Goal: Information Seeking & Learning: Learn about a topic

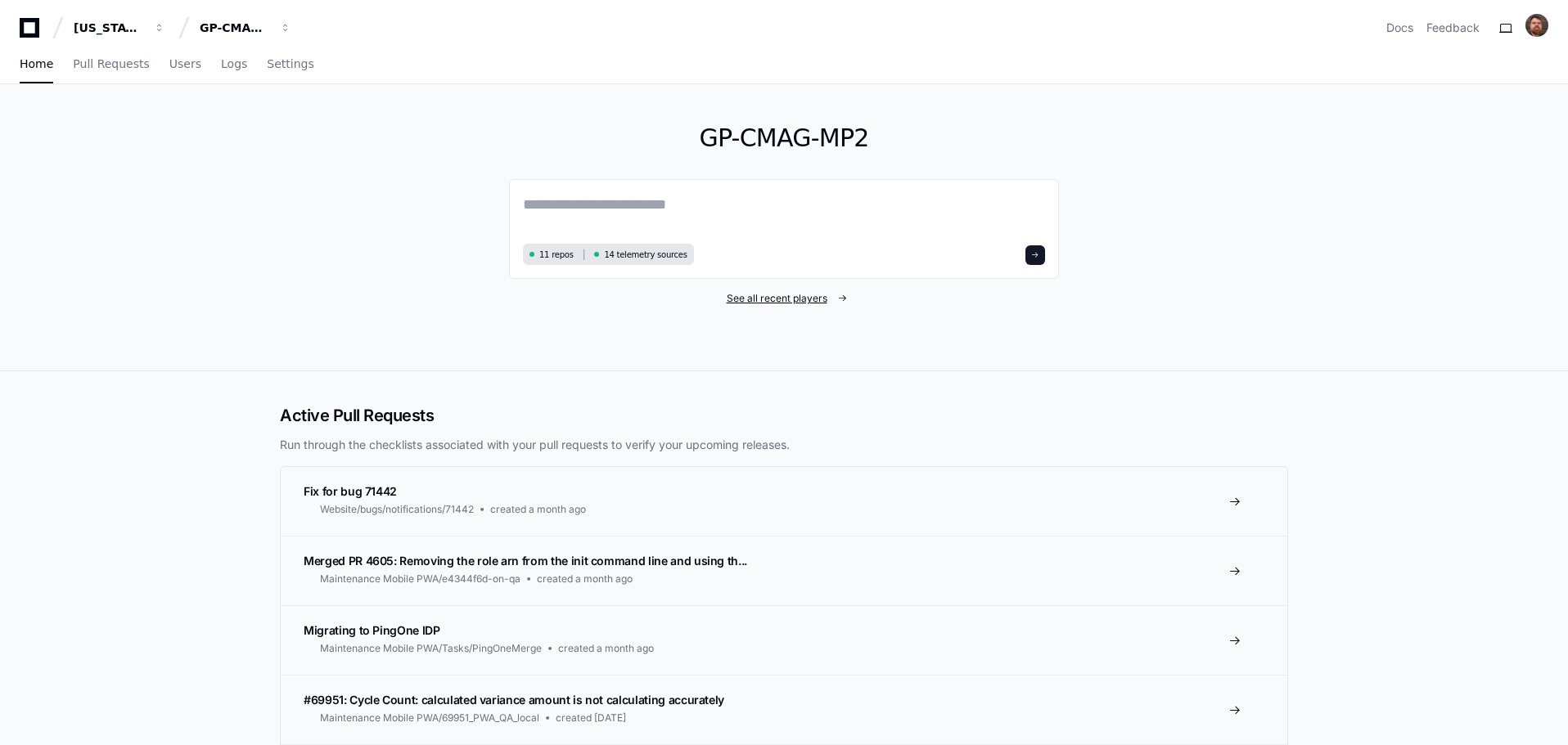
click at [784, 300] on span "See all recent players" at bounding box center [776, 299] width 101 height 13
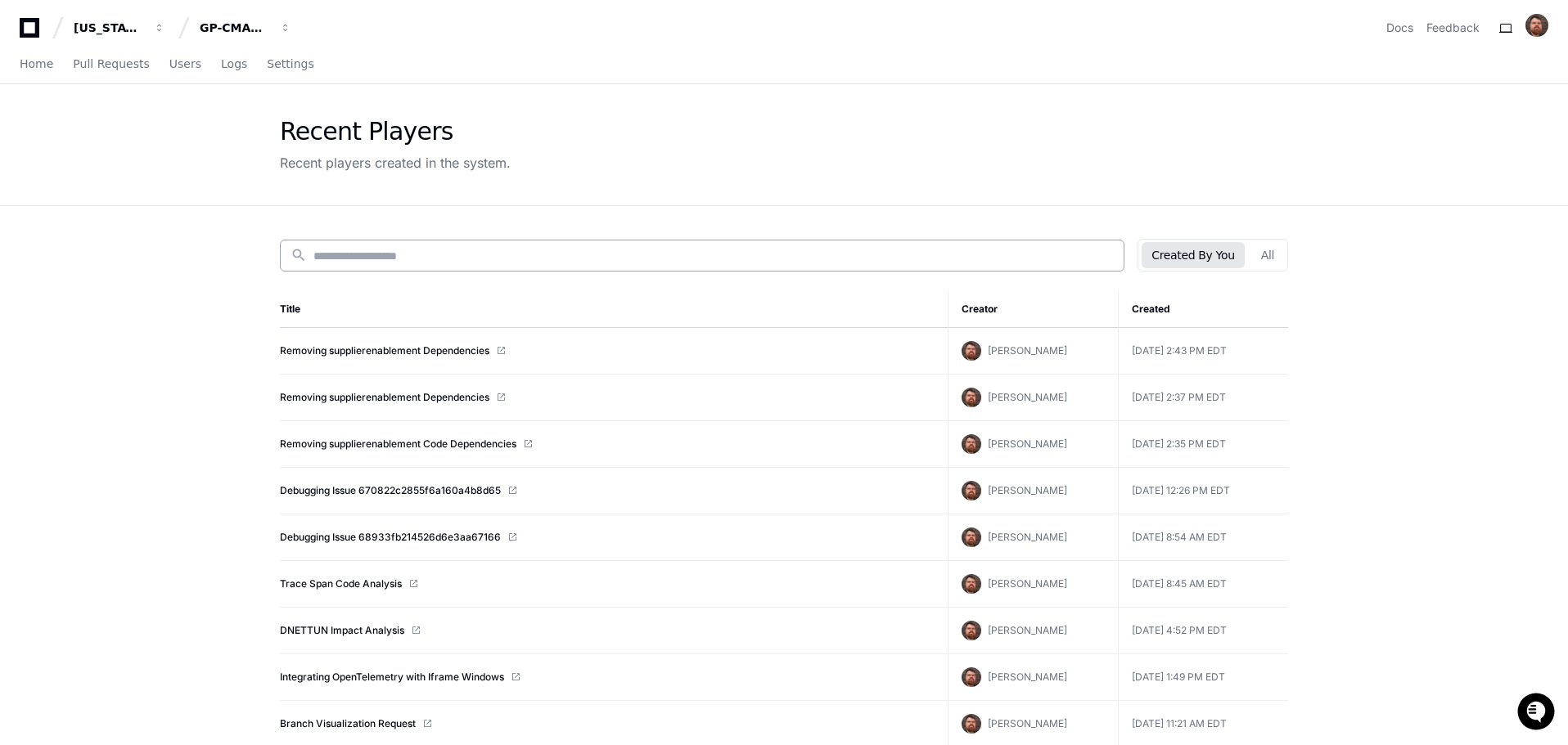
click at [592, 269] on div "search" at bounding box center [702, 256] width 845 height 32
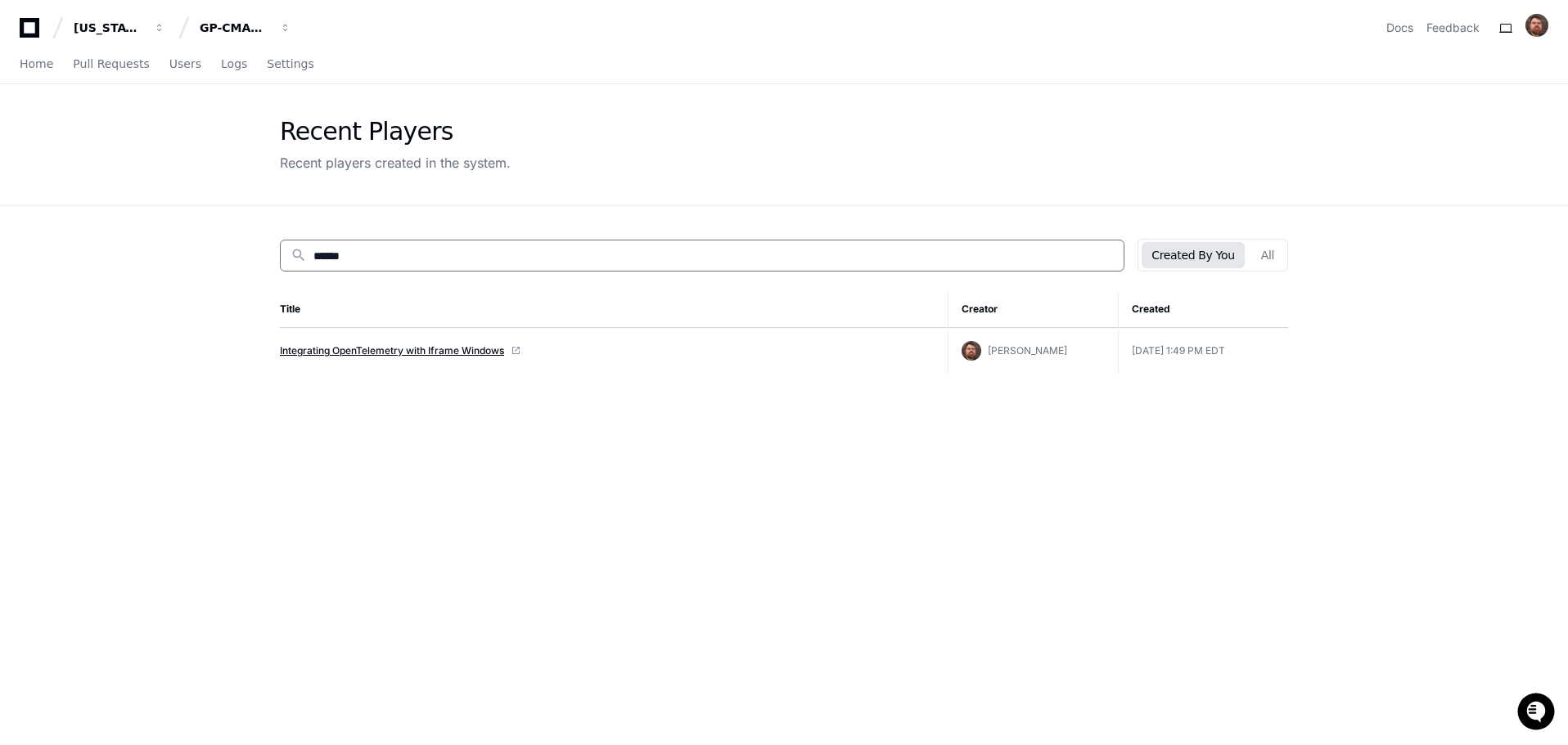
type input "******"
click at [447, 355] on link "Integrating OpenTelemetry with Iframe Windows" at bounding box center [392, 351] width 225 height 13
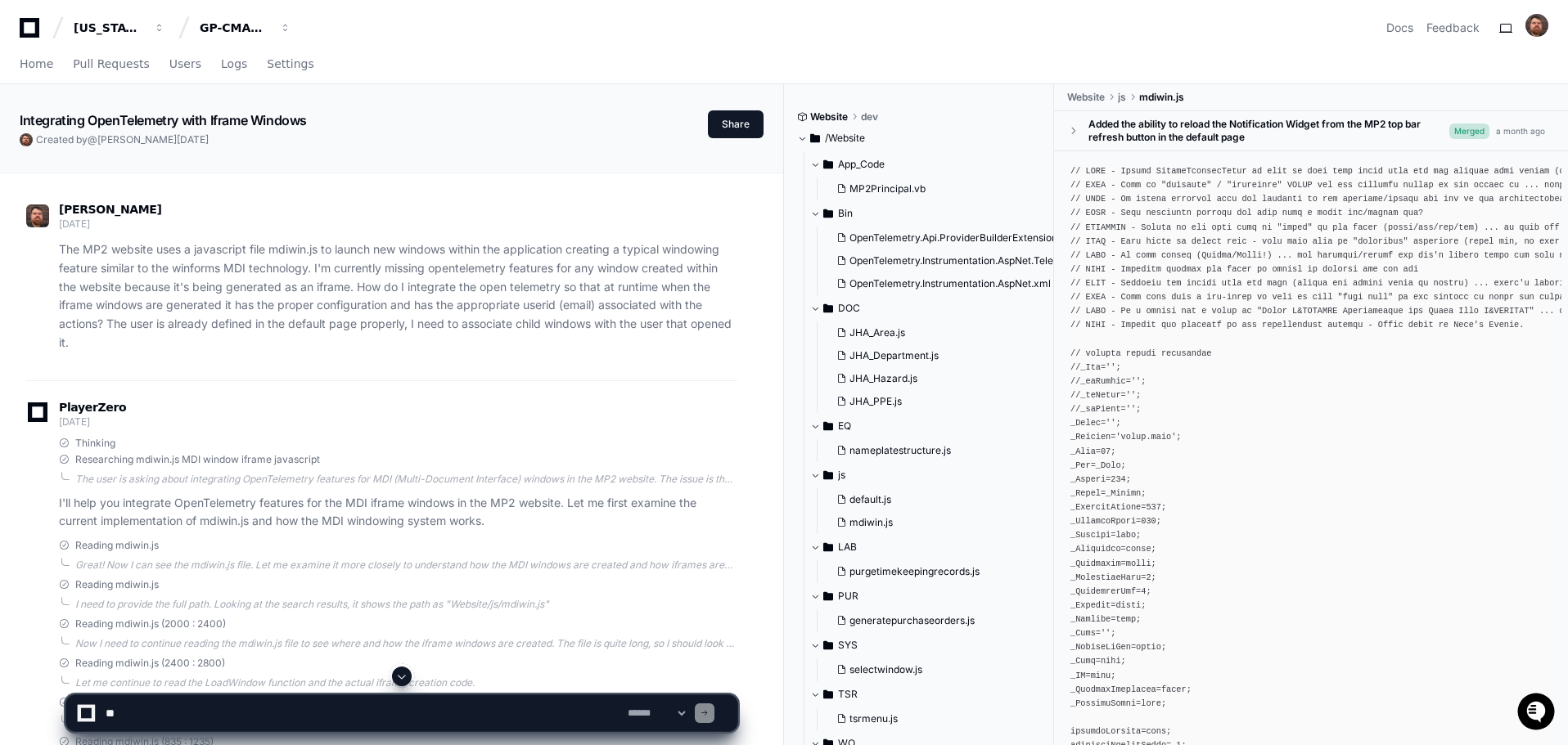
click at [572, 41] on div "Georgia Pacific GP-CMAG-MP2 Docs Feedback" at bounding box center [784, 27] width 1529 height 29
click at [174, 64] on span "Users" at bounding box center [185, 64] width 32 height 9
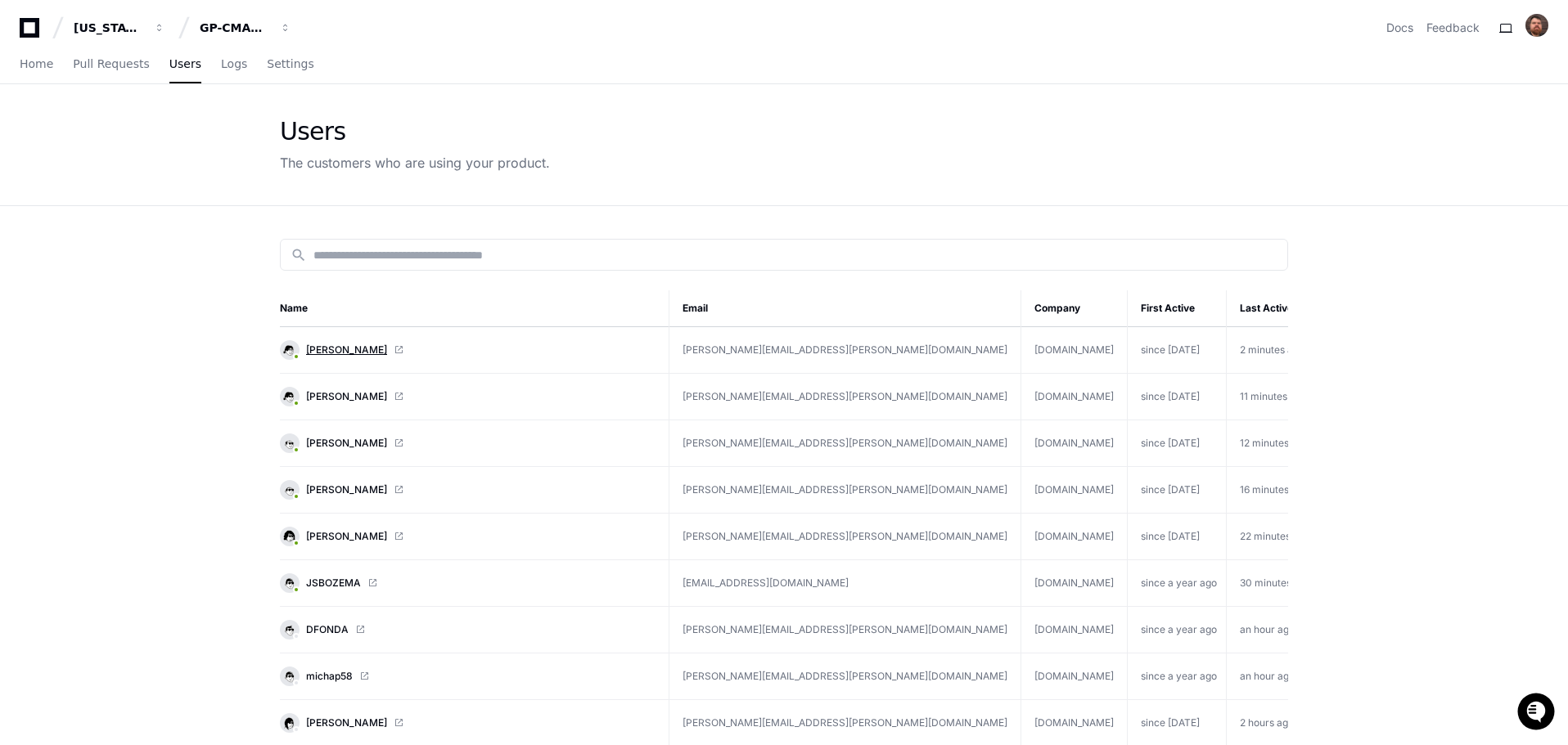
click at [343, 348] on span "[PERSON_NAME]" at bounding box center [347, 350] width 81 height 13
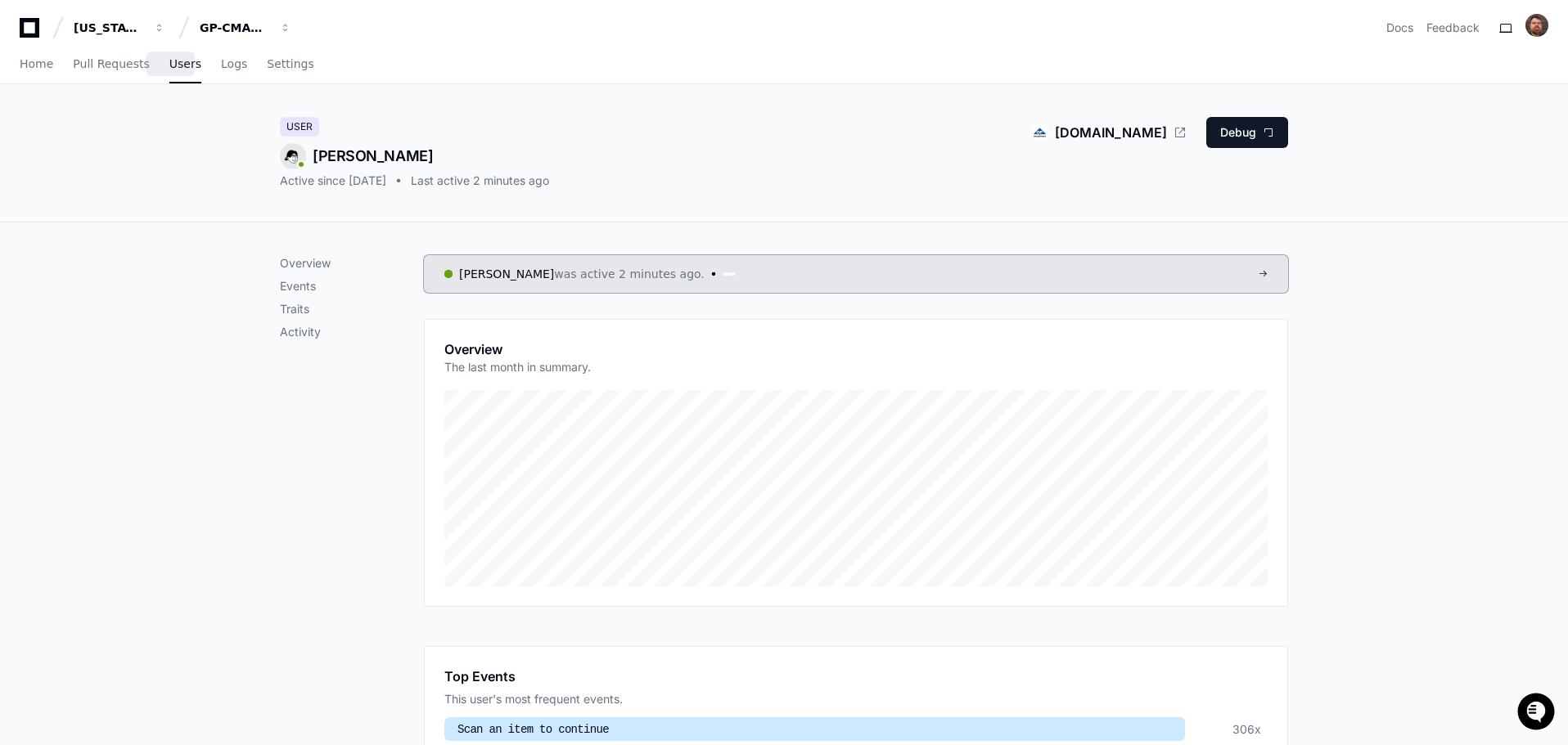
click at [174, 69] on span "Users" at bounding box center [185, 64] width 32 height 9
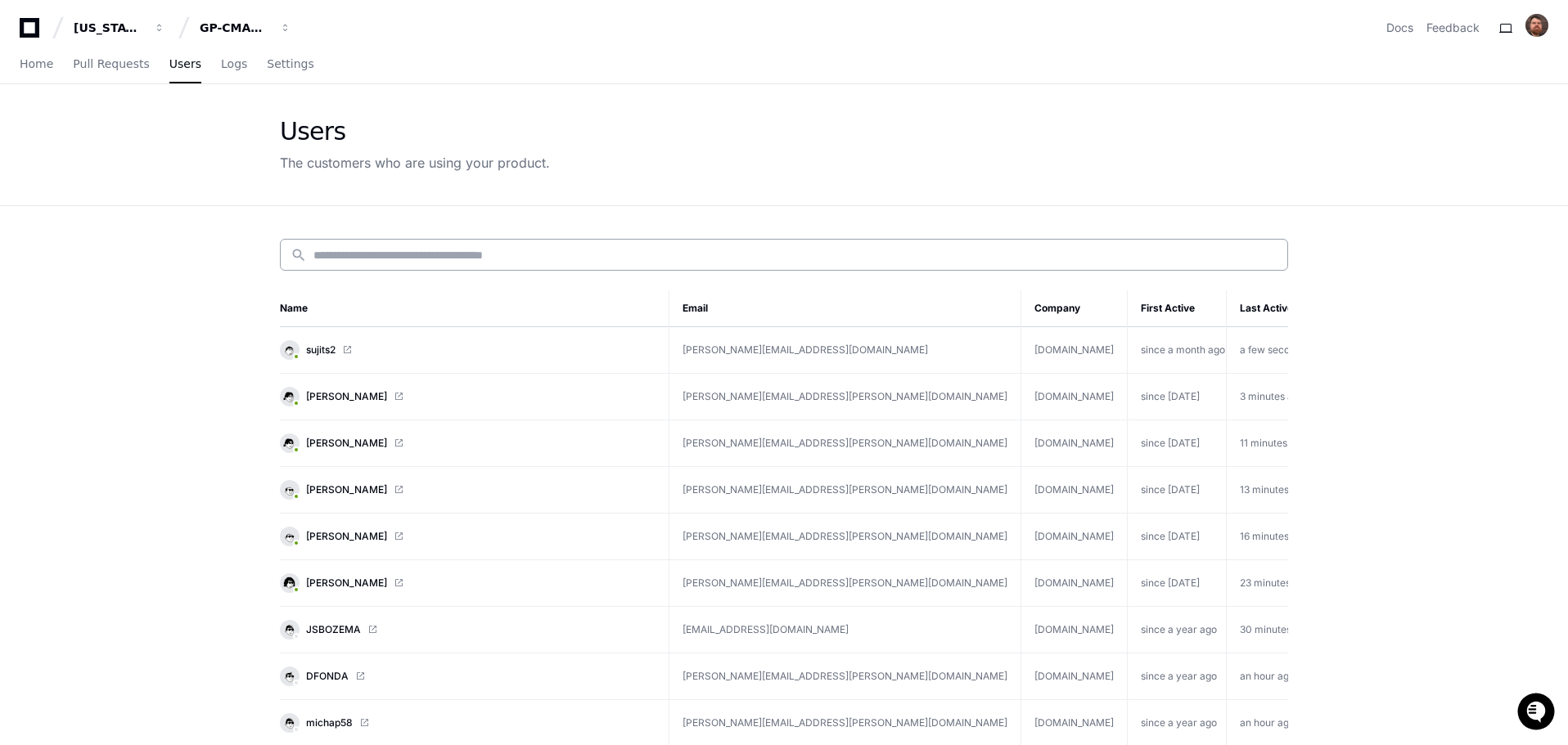
click at [490, 256] on input at bounding box center [795, 255] width 964 height 16
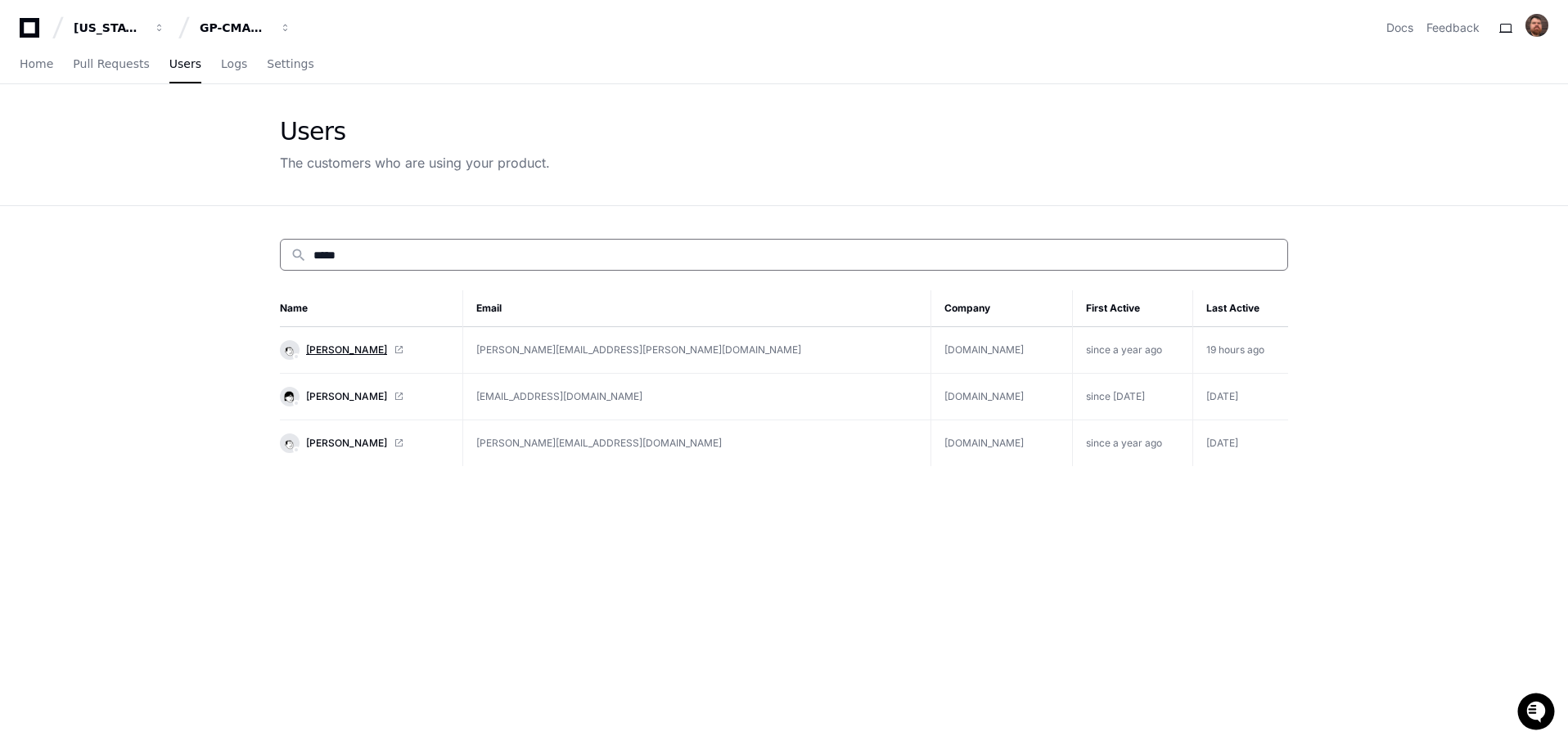
type input "*****"
click at [333, 348] on span "Sara Dixon" at bounding box center [347, 350] width 81 height 13
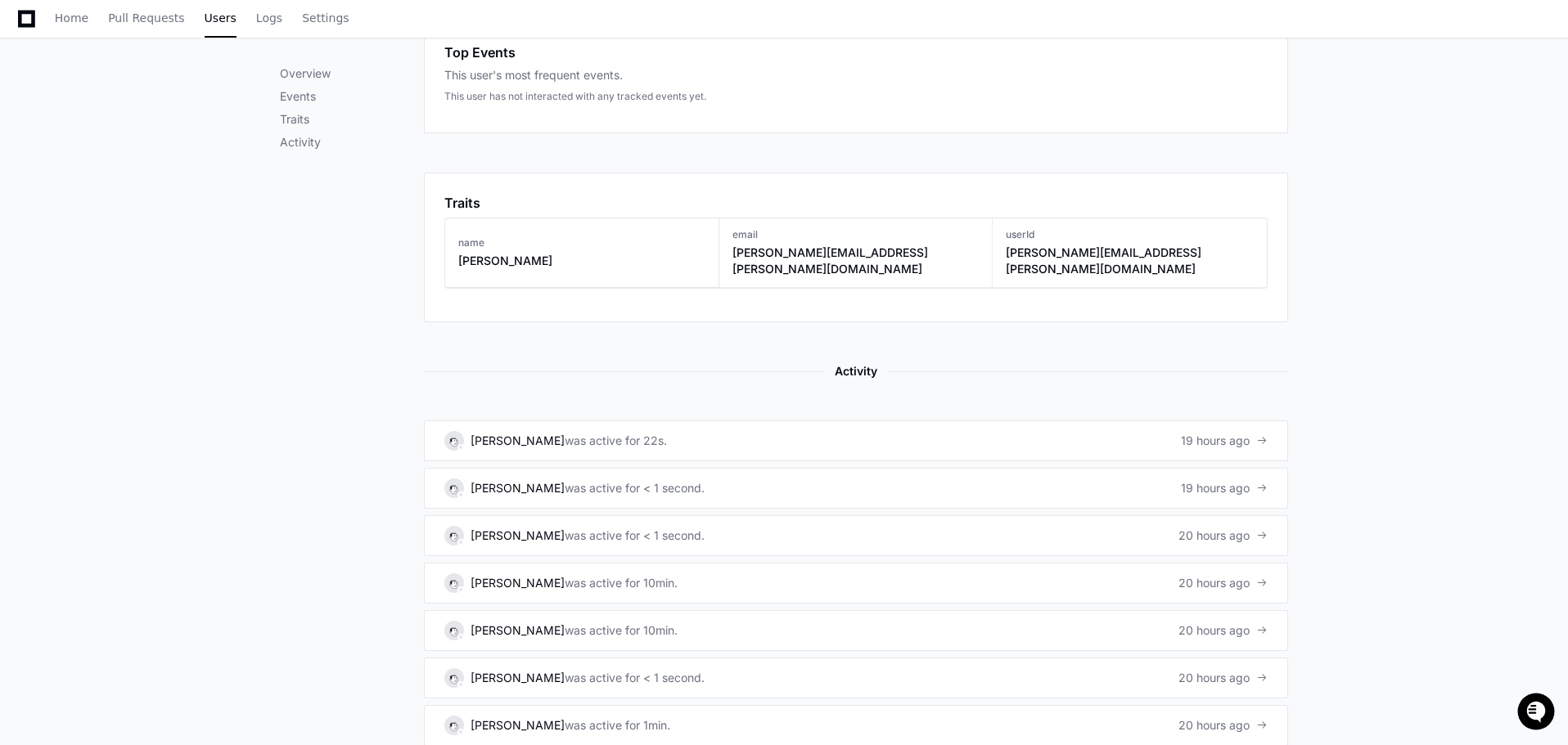
scroll to position [655, 0]
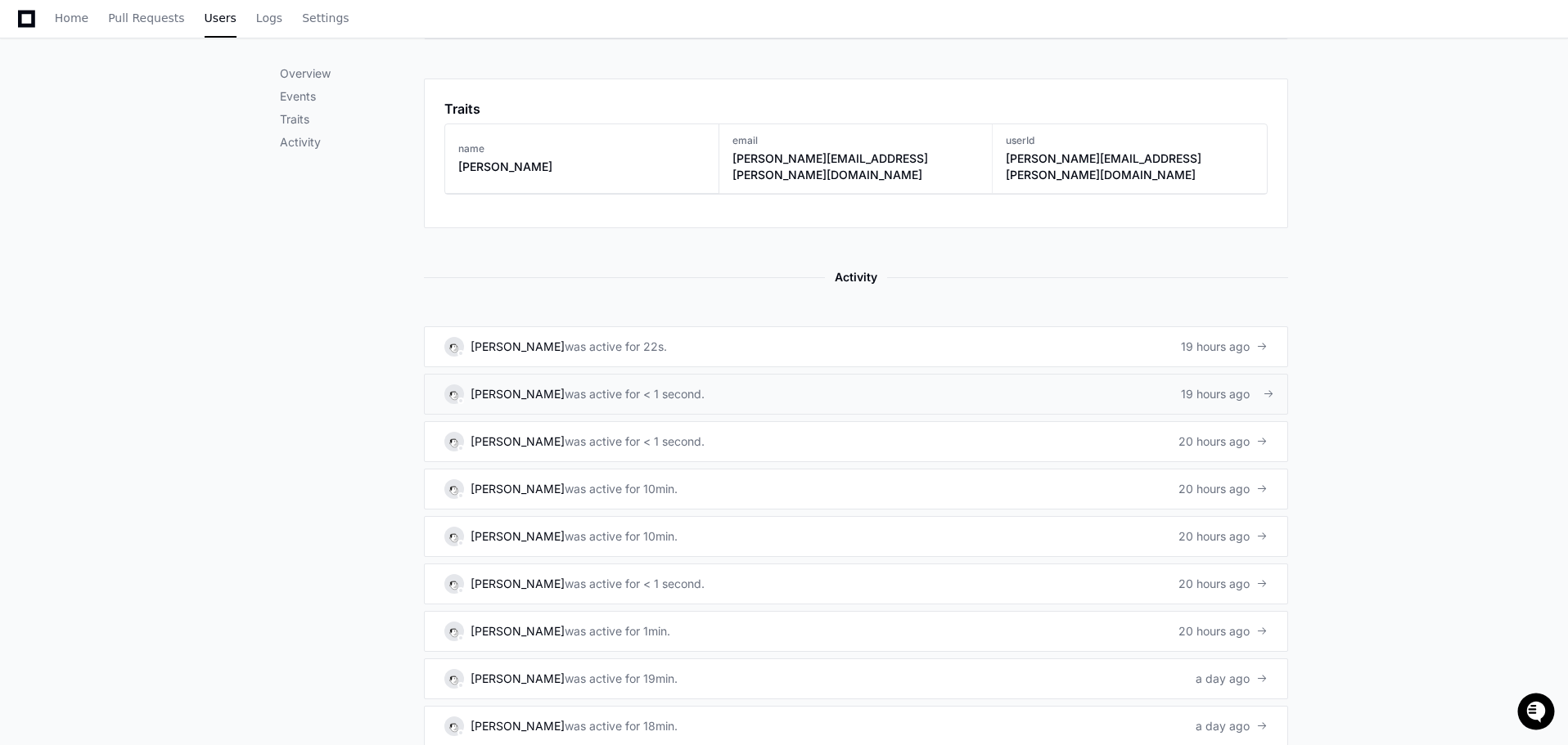
click at [565, 386] on div "was active for < 1 second." at bounding box center [635, 394] width 140 height 16
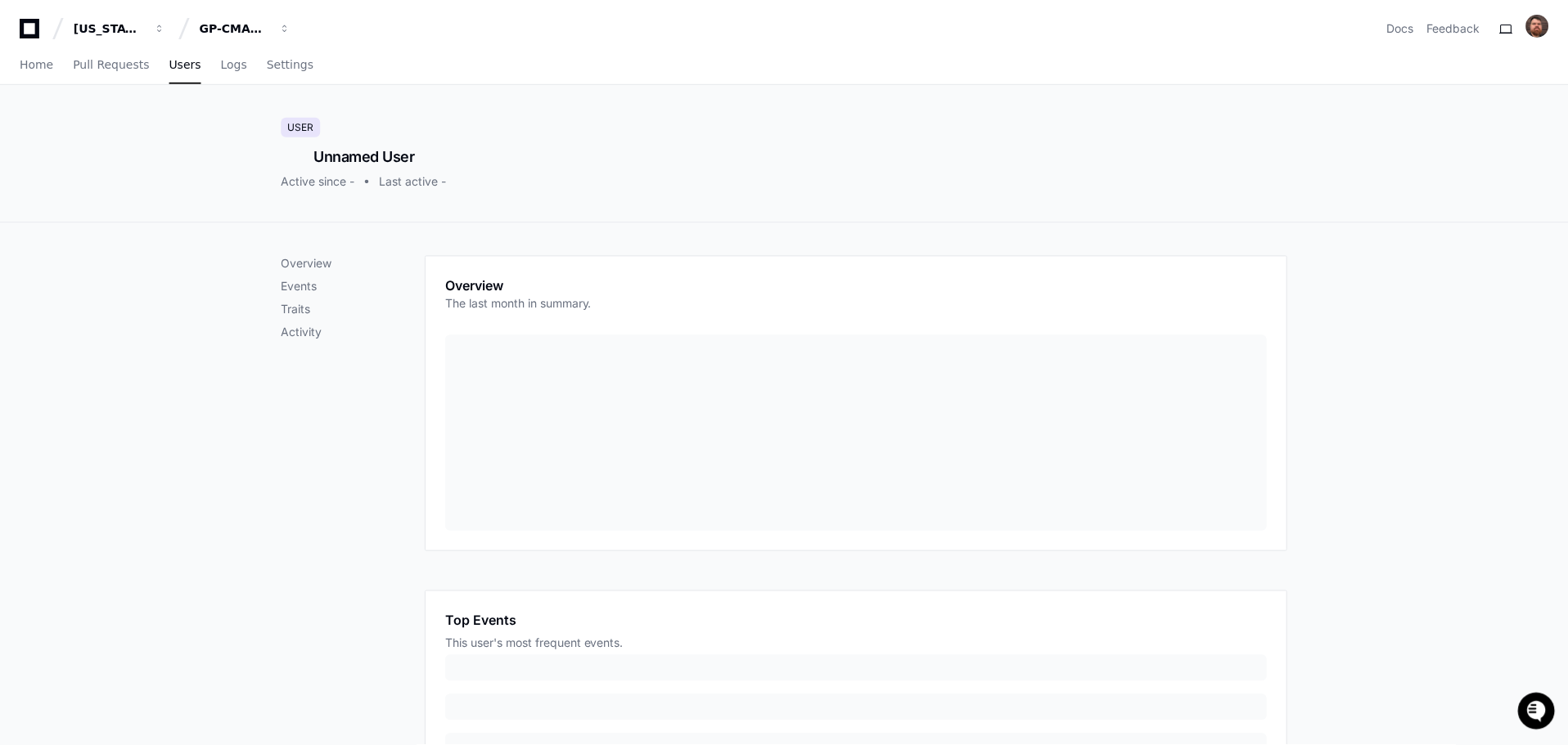
scroll to position [450, 0]
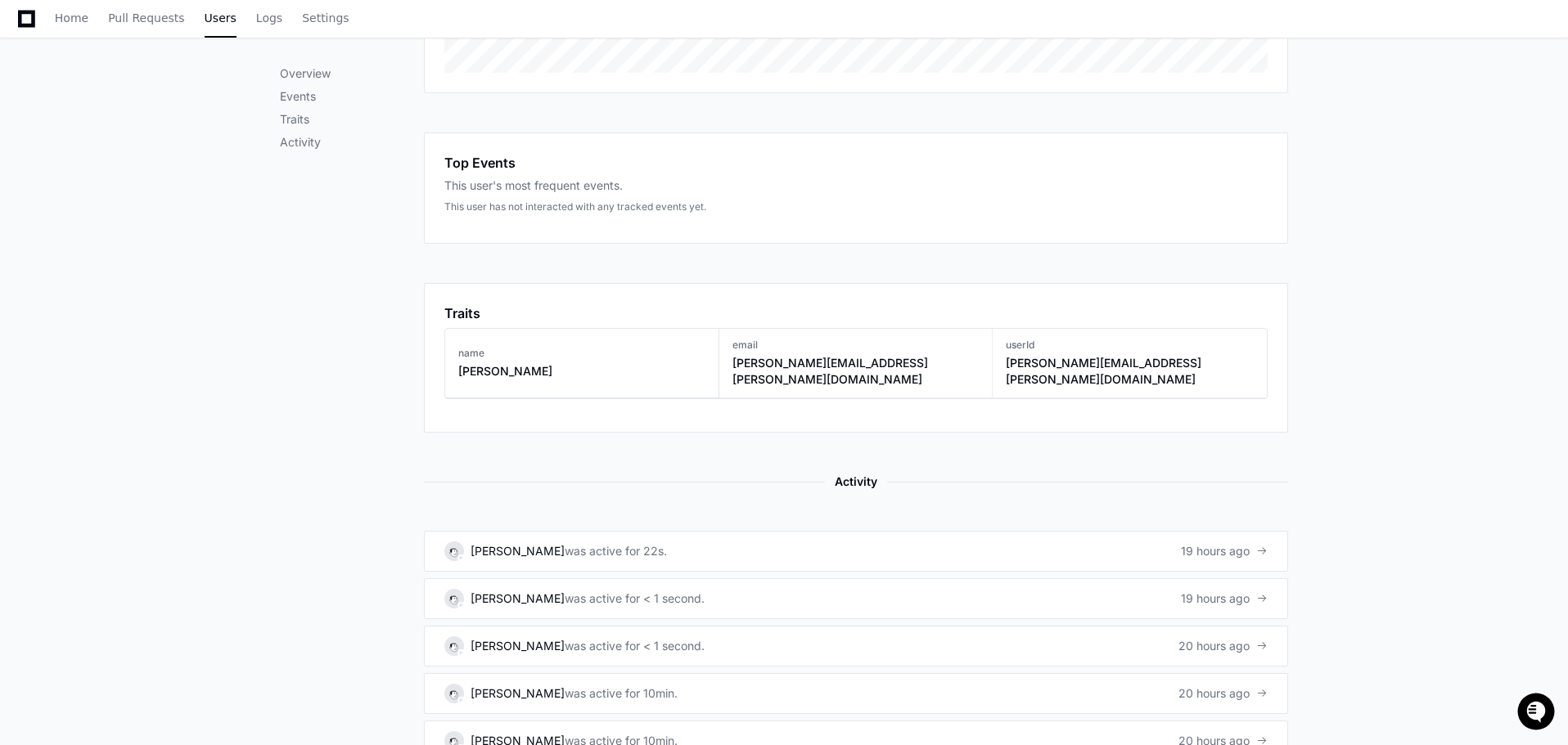
click at [1457, 353] on div "Overview Events Traits Activity Overview The last month in summary. Top Events …" at bounding box center [784, 413] width 1568 height 1281
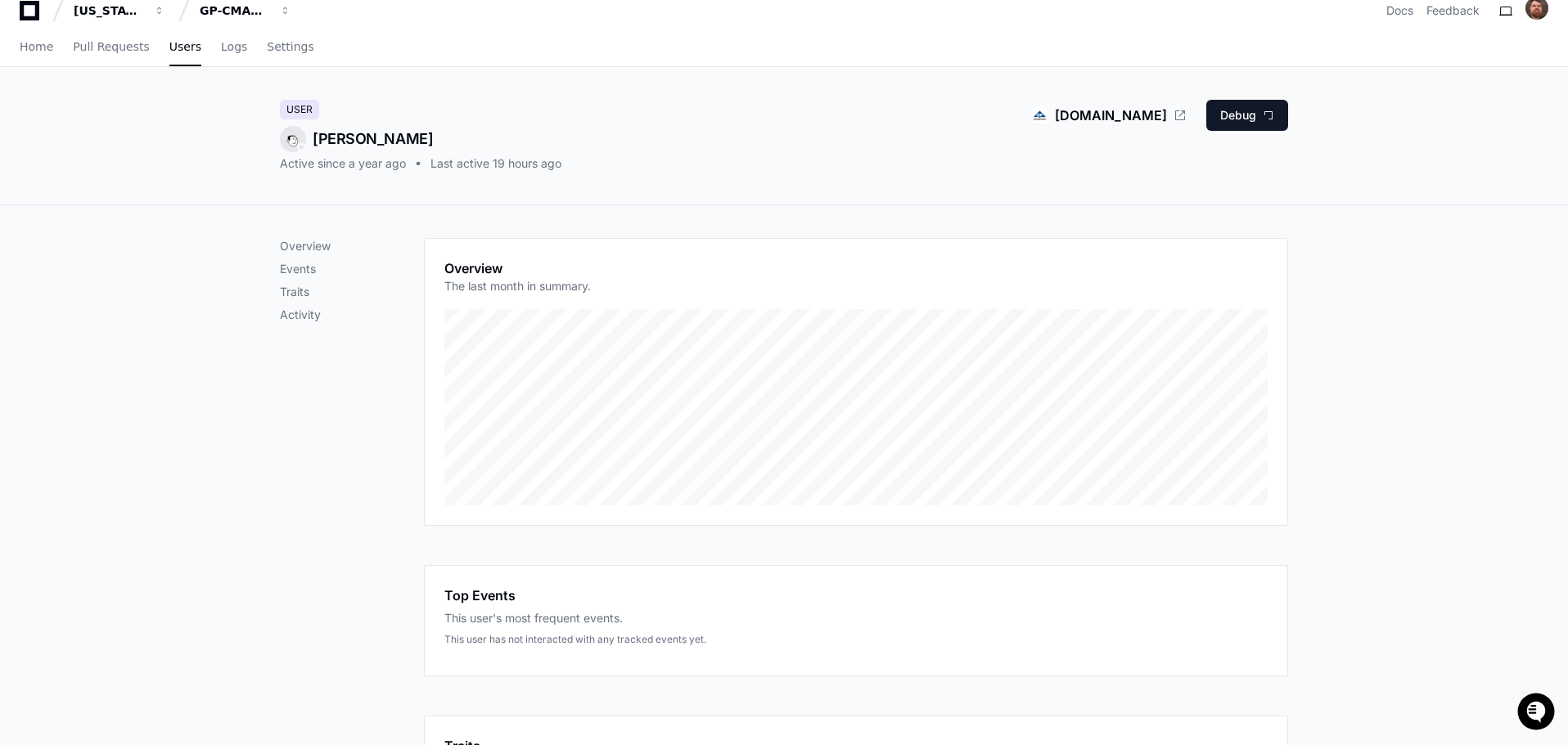
scroll to position [0, 0]
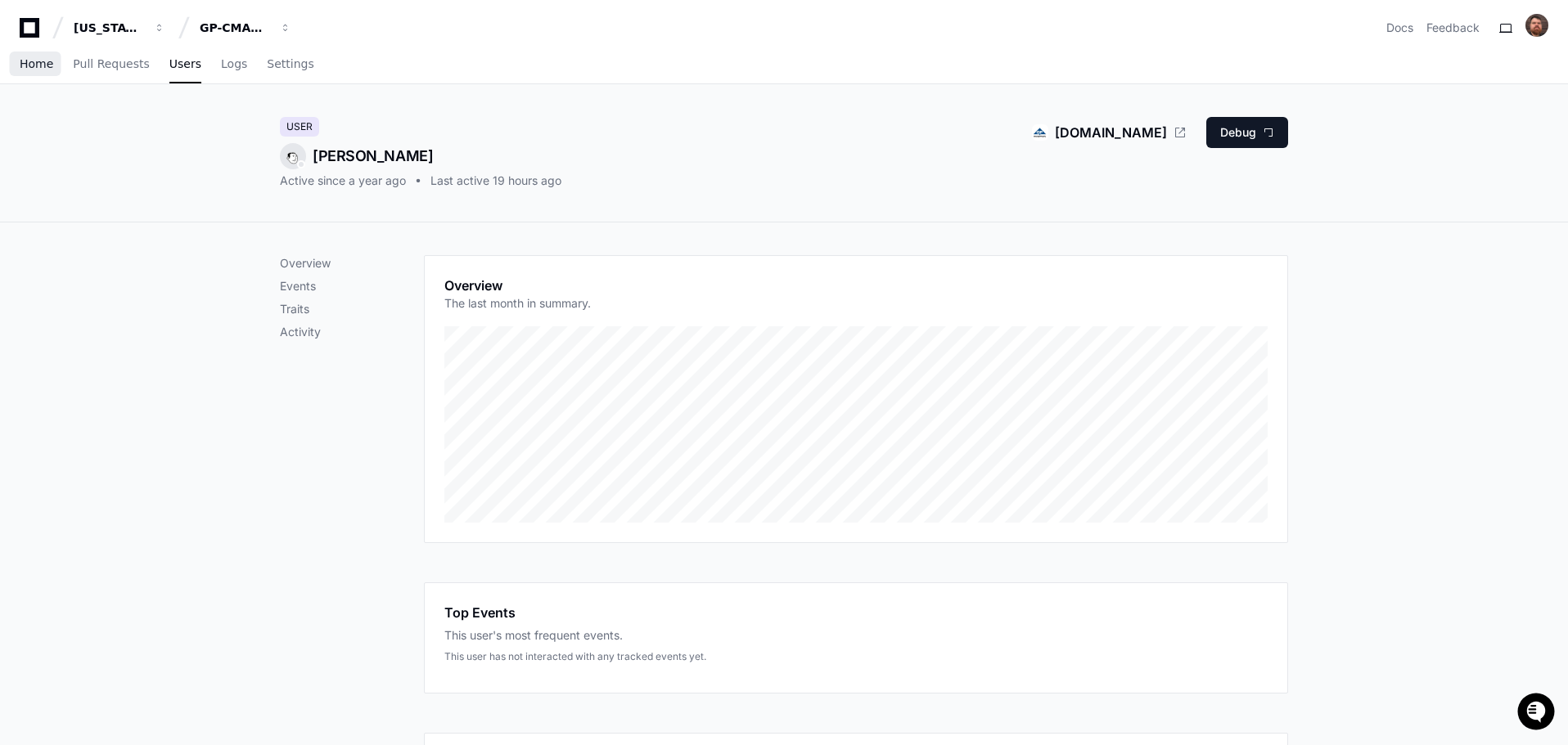
click at [28, 68] on span "Home" at bounding box center [37, 64] width 34 height 9
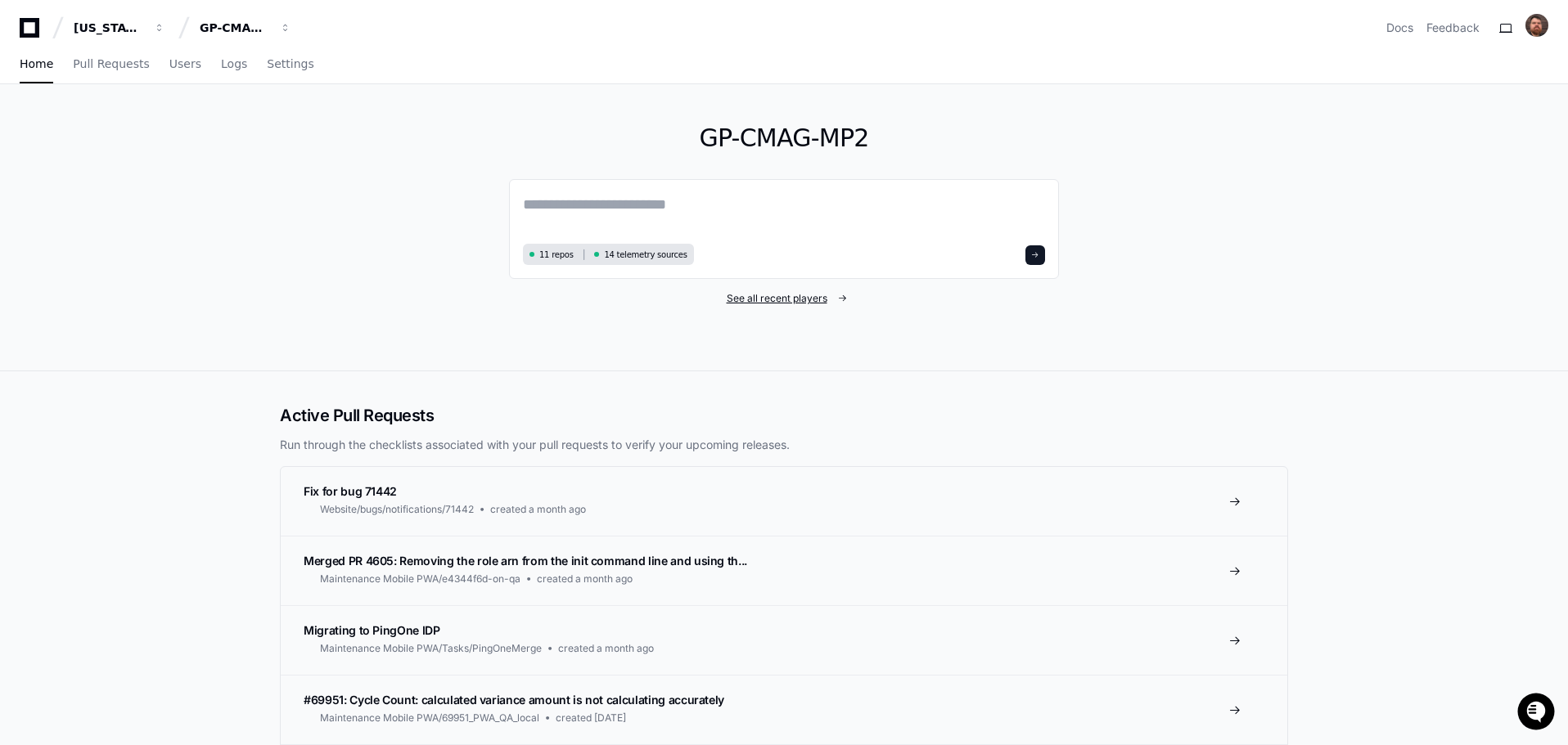
click at [782, 299] on span "See all recent players" at bounding box center [776, 299] width 101 height 13
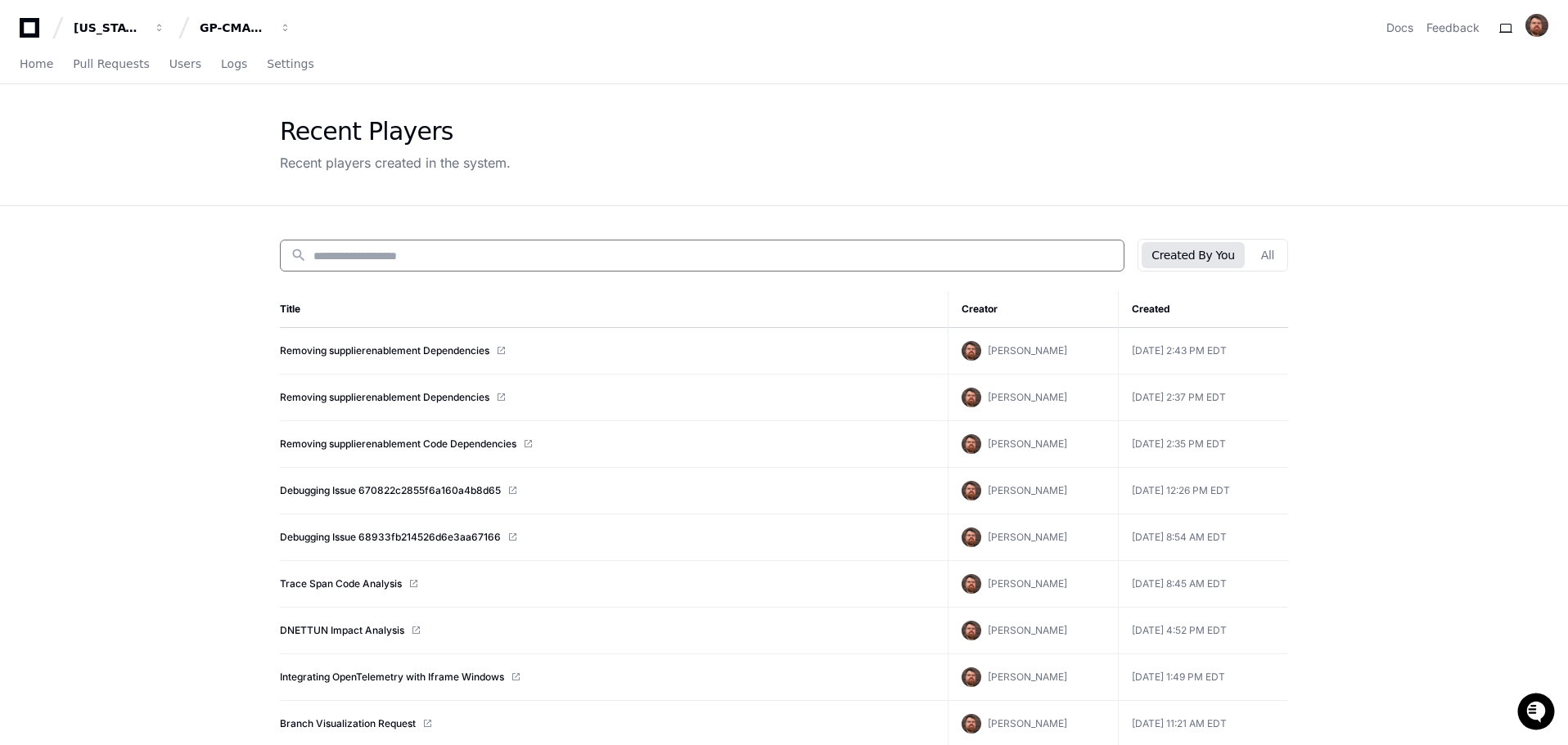
click at [421, 256] on input at bounding box center [713, 256] width 801 height 16
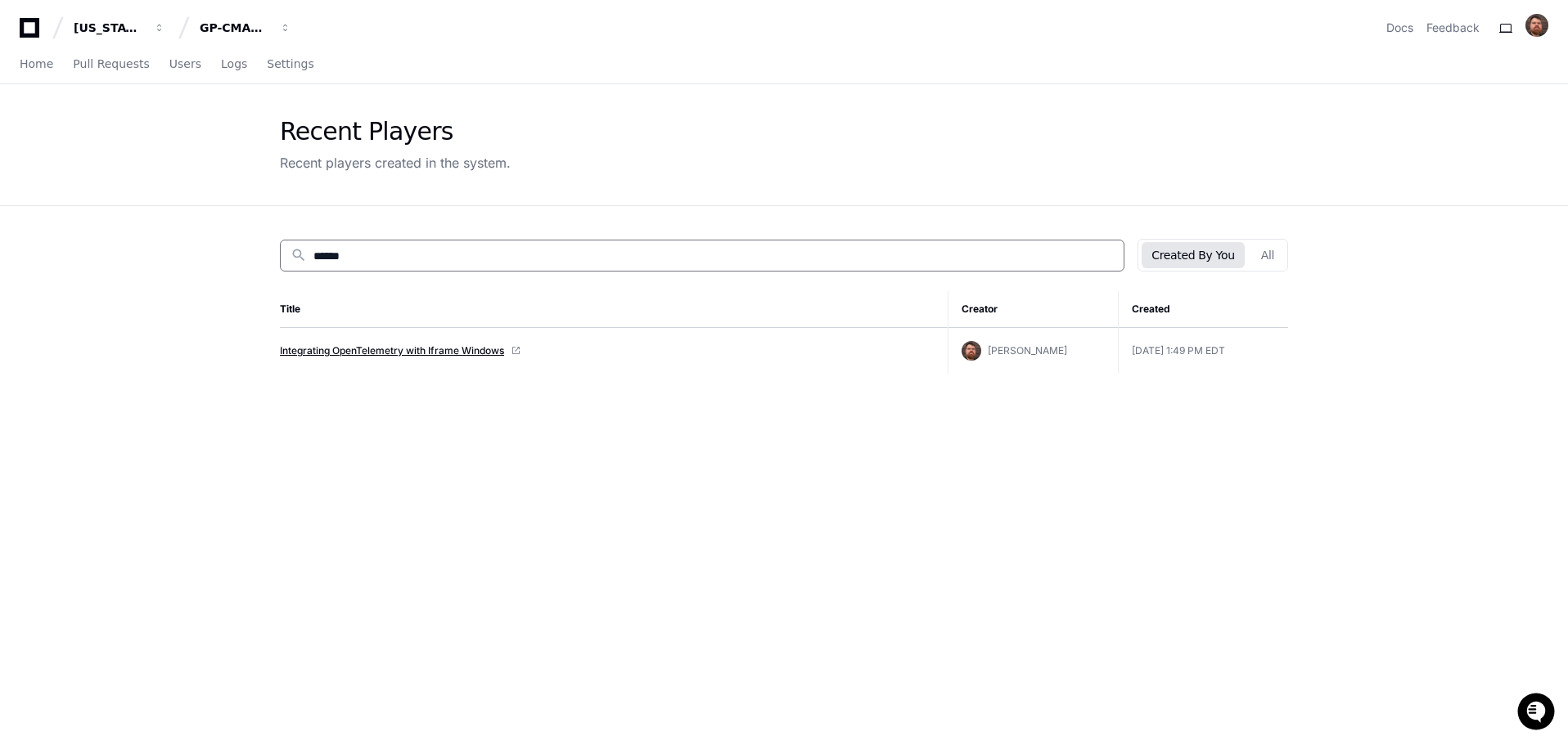
type input "******"
click at [402, 353] on link "Integrating OpenTelemetry with Iframe Windows" at bounding box center [392, 351] width 225 height 13
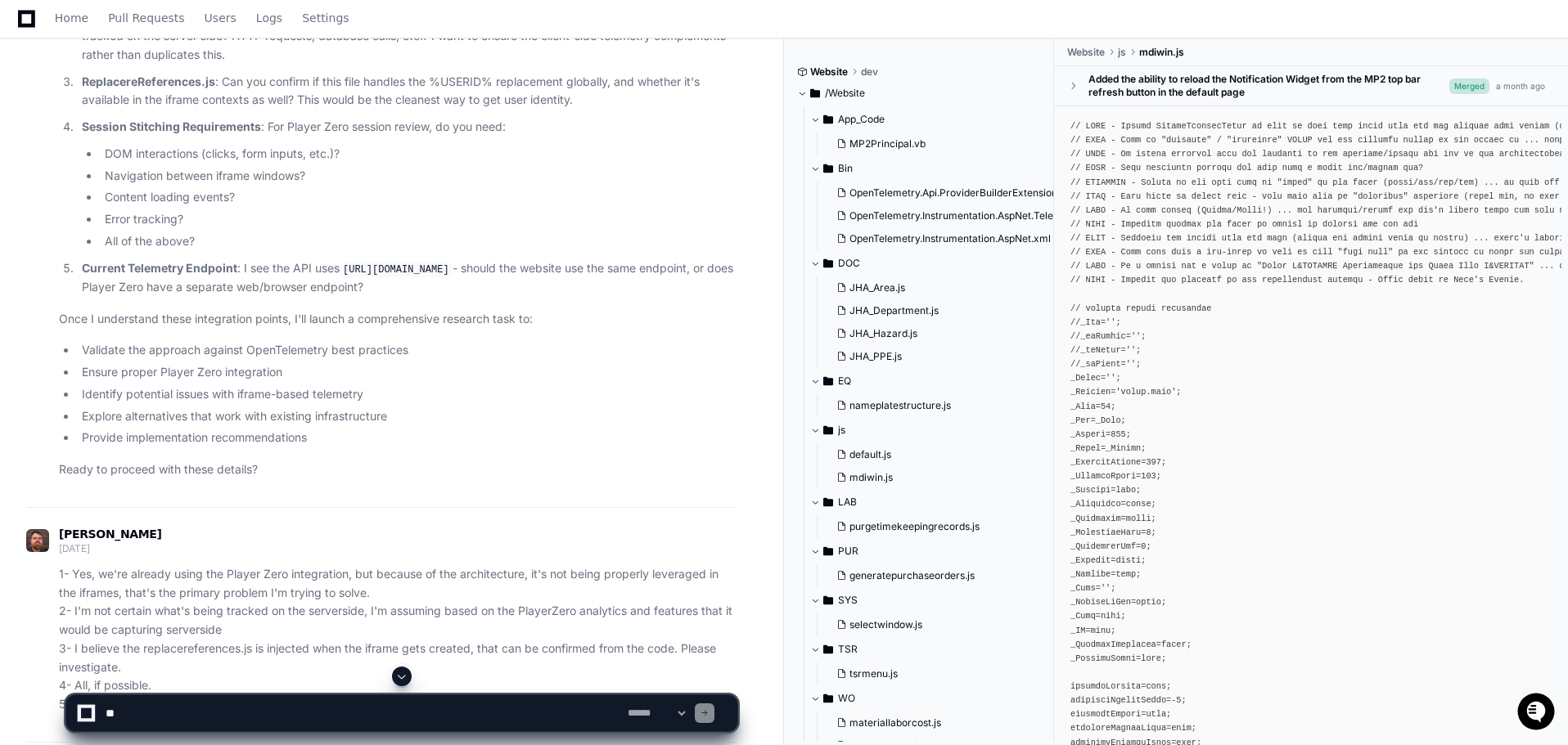
scroll to position [5154, 0]
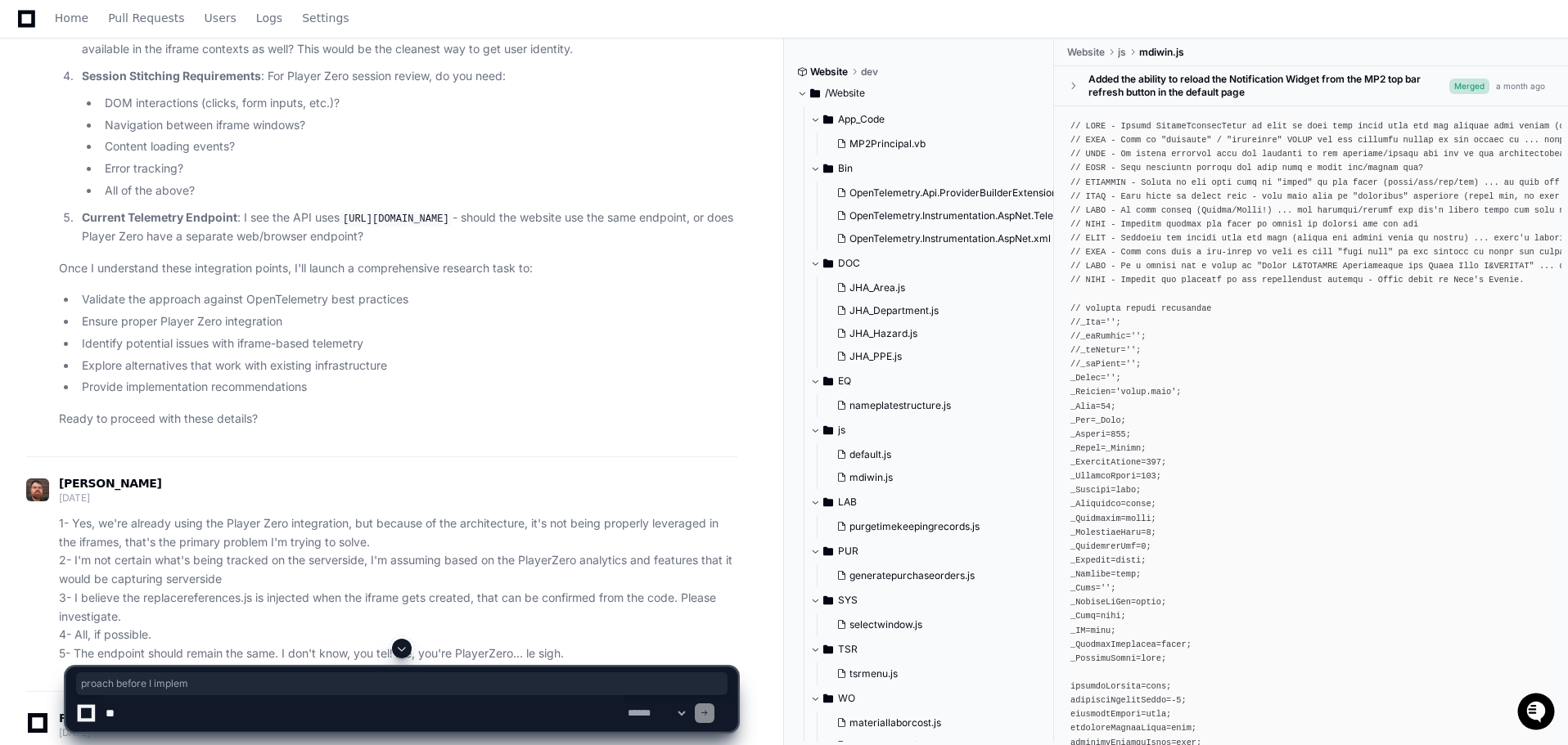
drag, startPoint x: 173, startPoint y: 586, endPoint x: 298, endPoint y: 587, distance: 125.0
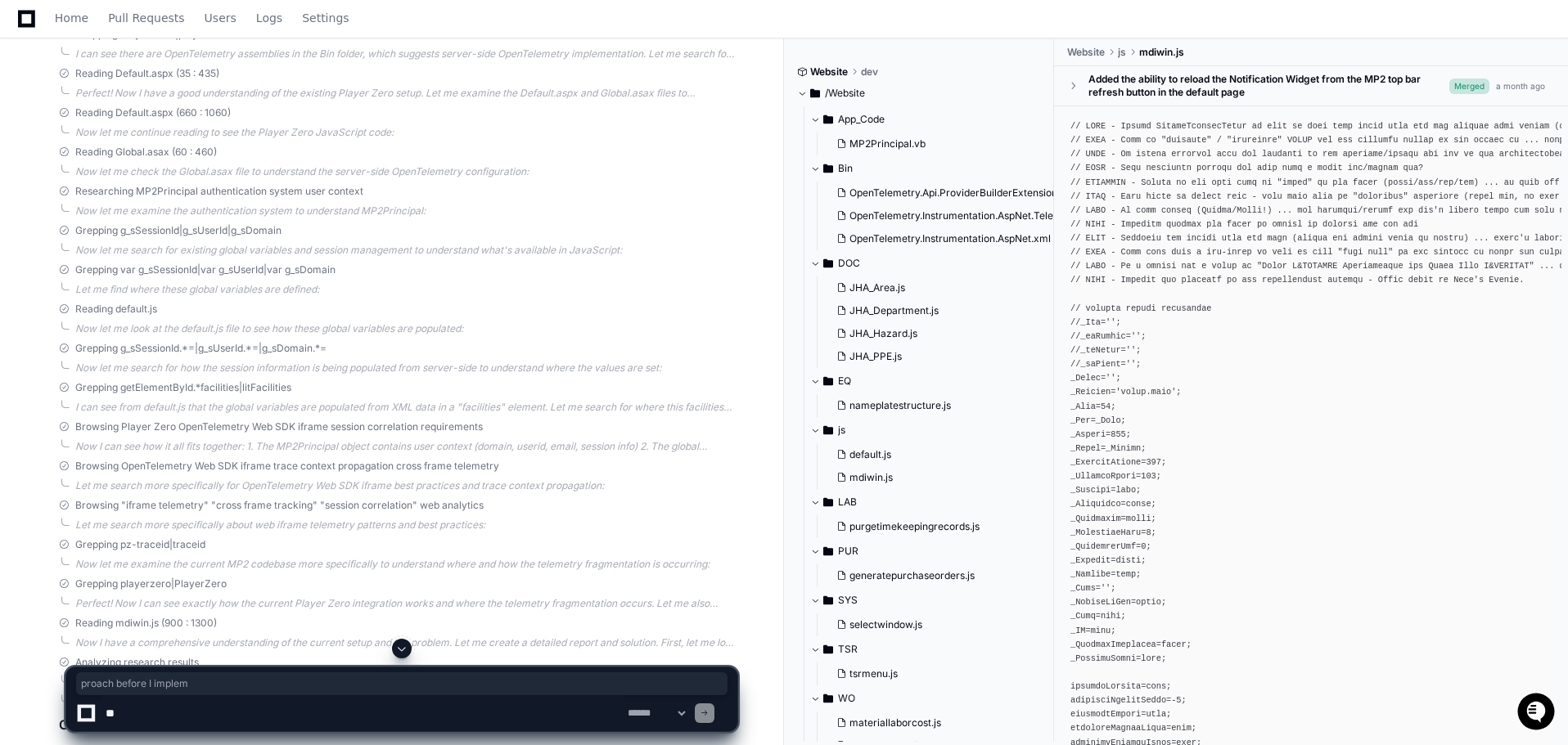
scroll to position [7116, 0]
drag, startPoint x: 147, startPoint y: 423, endPoint x: 431, endPoint y: 425, distance: 284.0
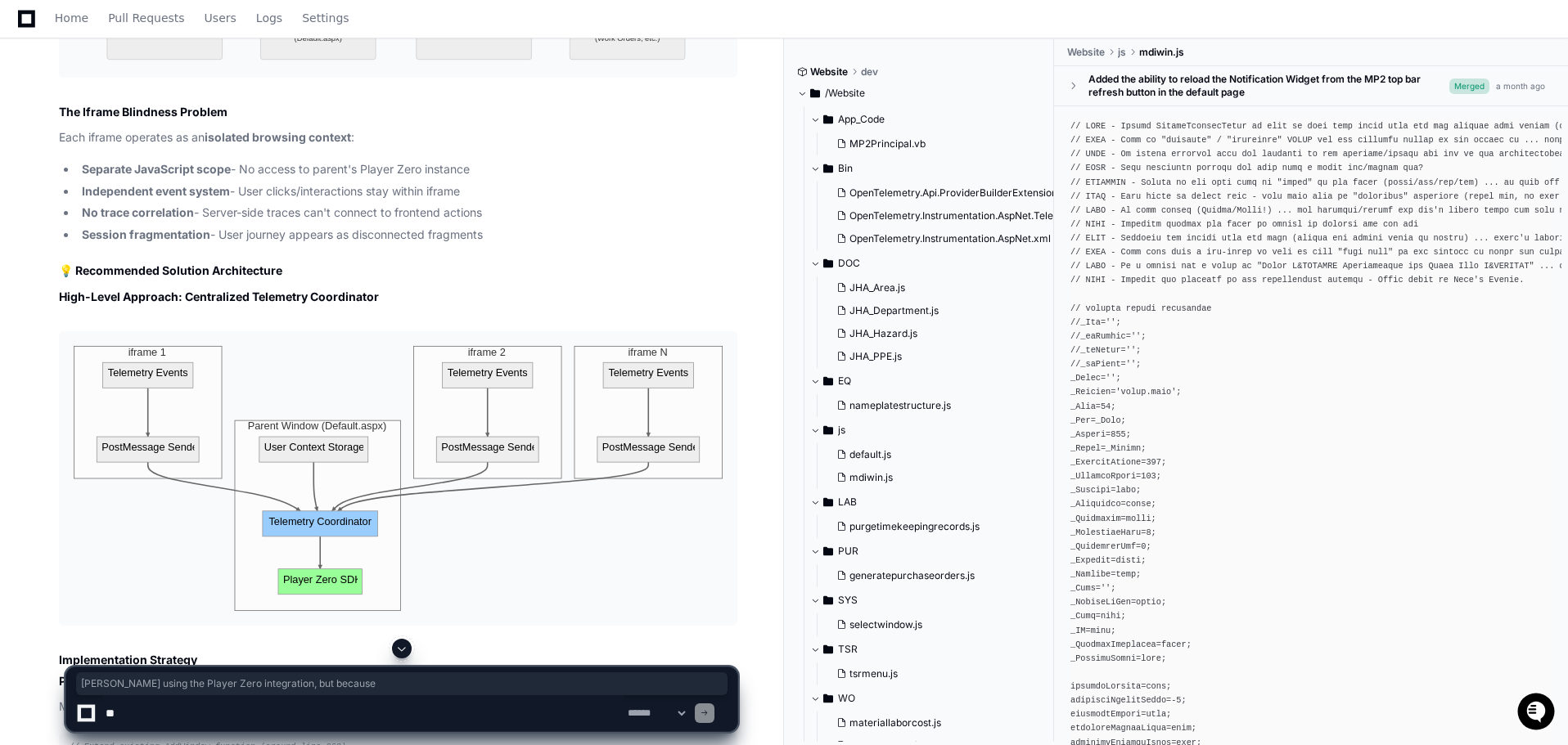
scroll to position [8963, 0]
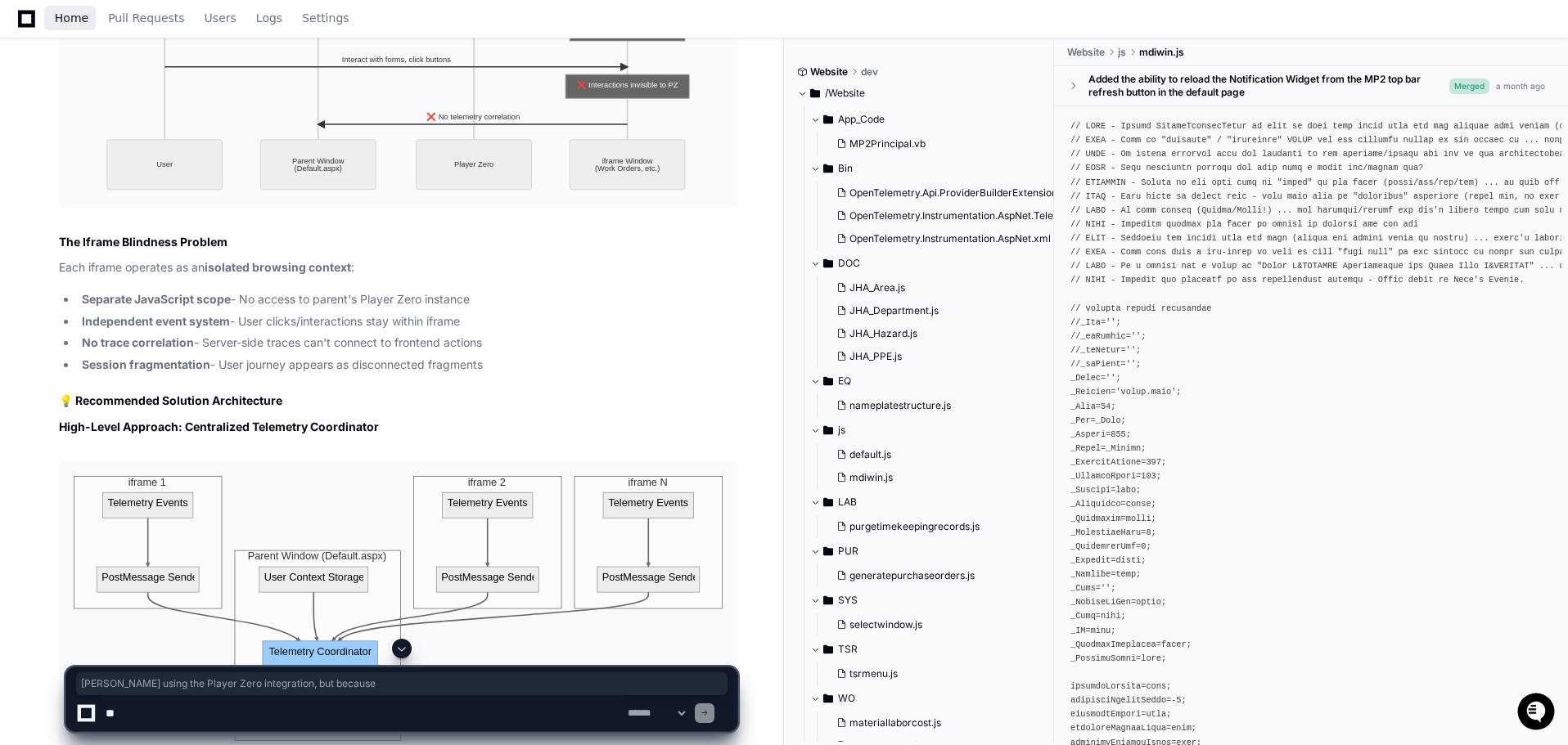
click at [68, 13] on span "Home" at bounding box center [71, 18] width 34 height 9
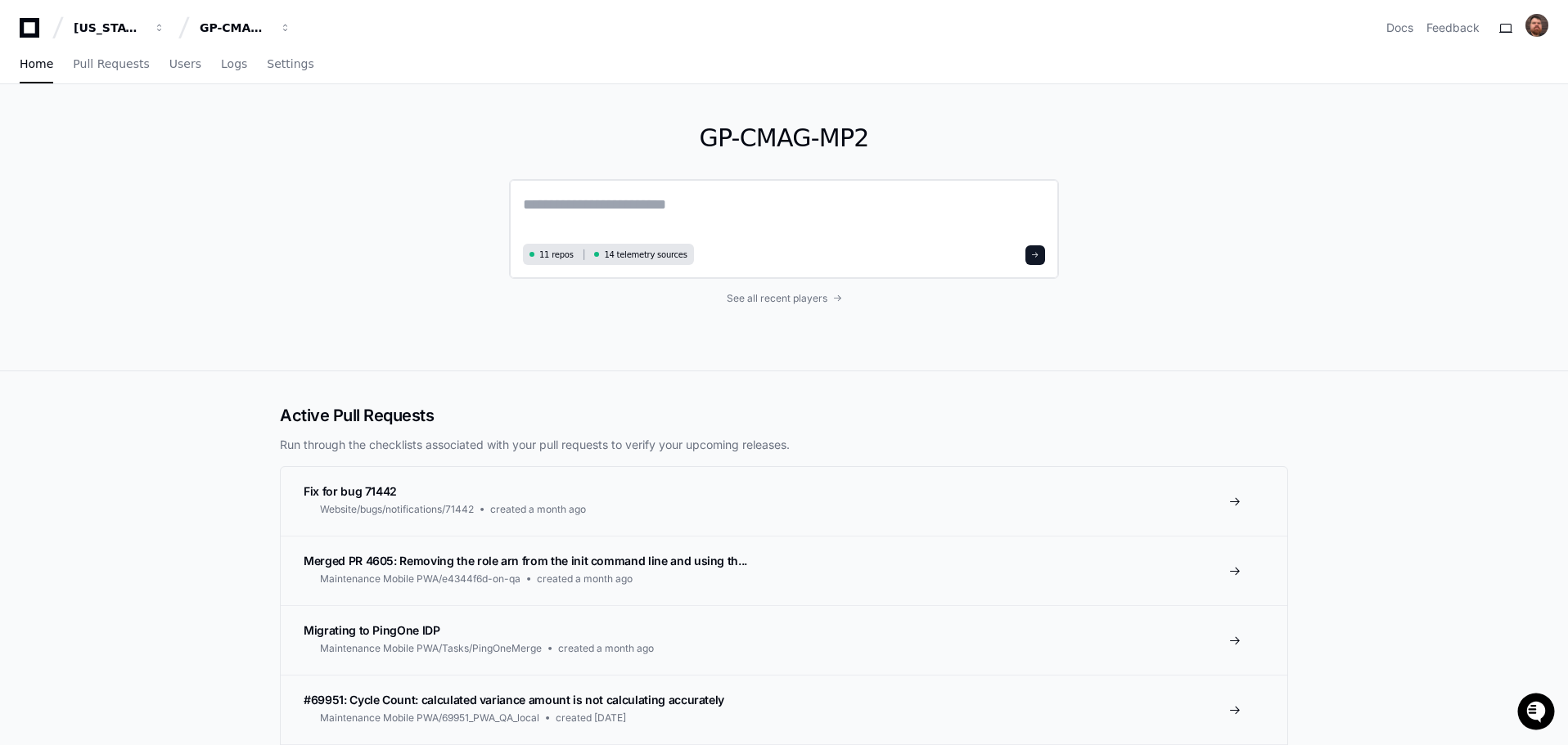
click at [625, 199] on textarea at bounding box center [784, 215] width 523 height 46
click at [645, 201] on textarea at bounding box center [784, 215] width 523 height 46
click at [1233, 190] on div "GP-CMAG-MP2 11 repos 14 telemetry sources See all recent players" at bounding box center [784, 228] width 1568 height 287
click at [175, 59] on span "Users" at bounding box center [185, 64] width 32 height 9
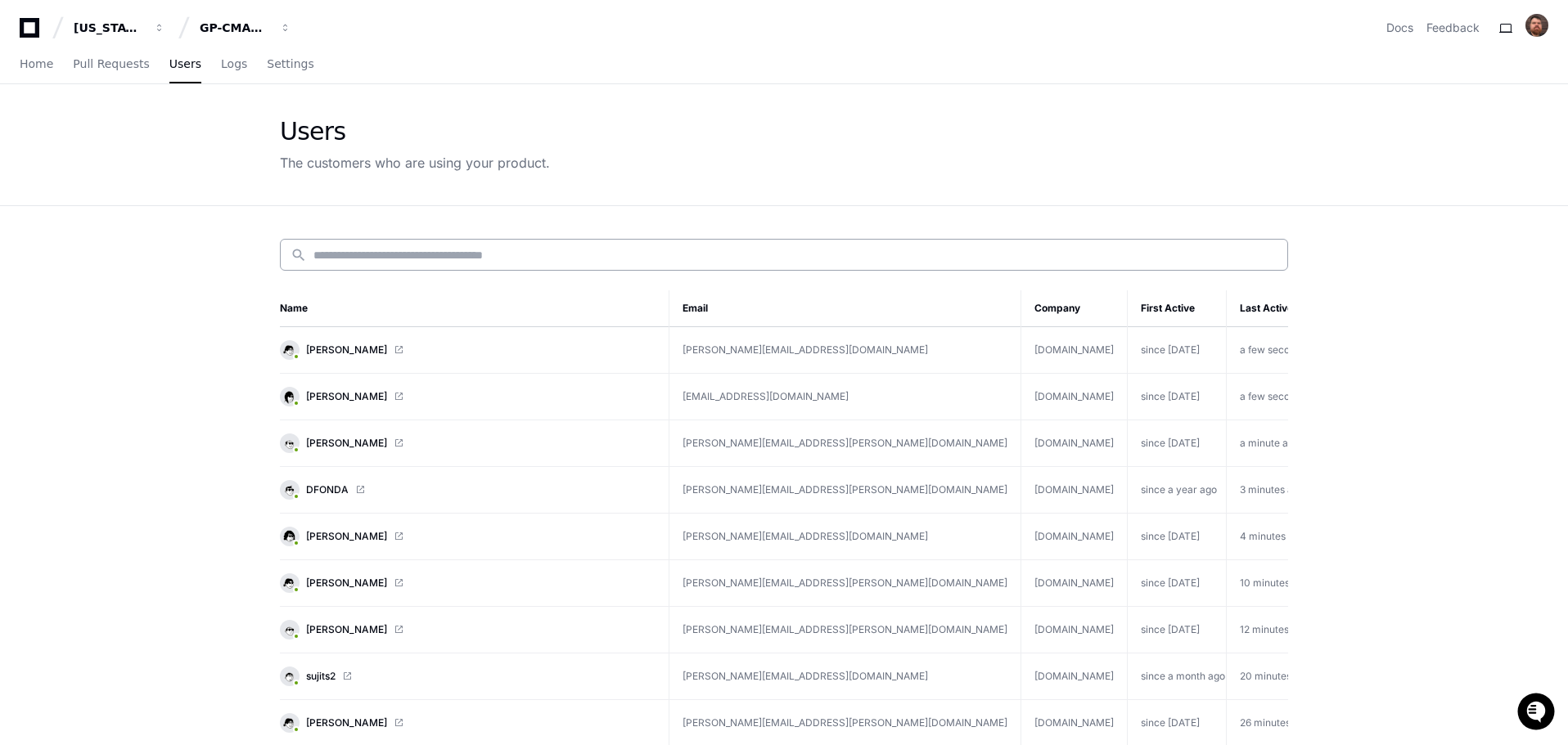
click at [433, 248] on input at bounding box center [795, 255] width 964 height 16
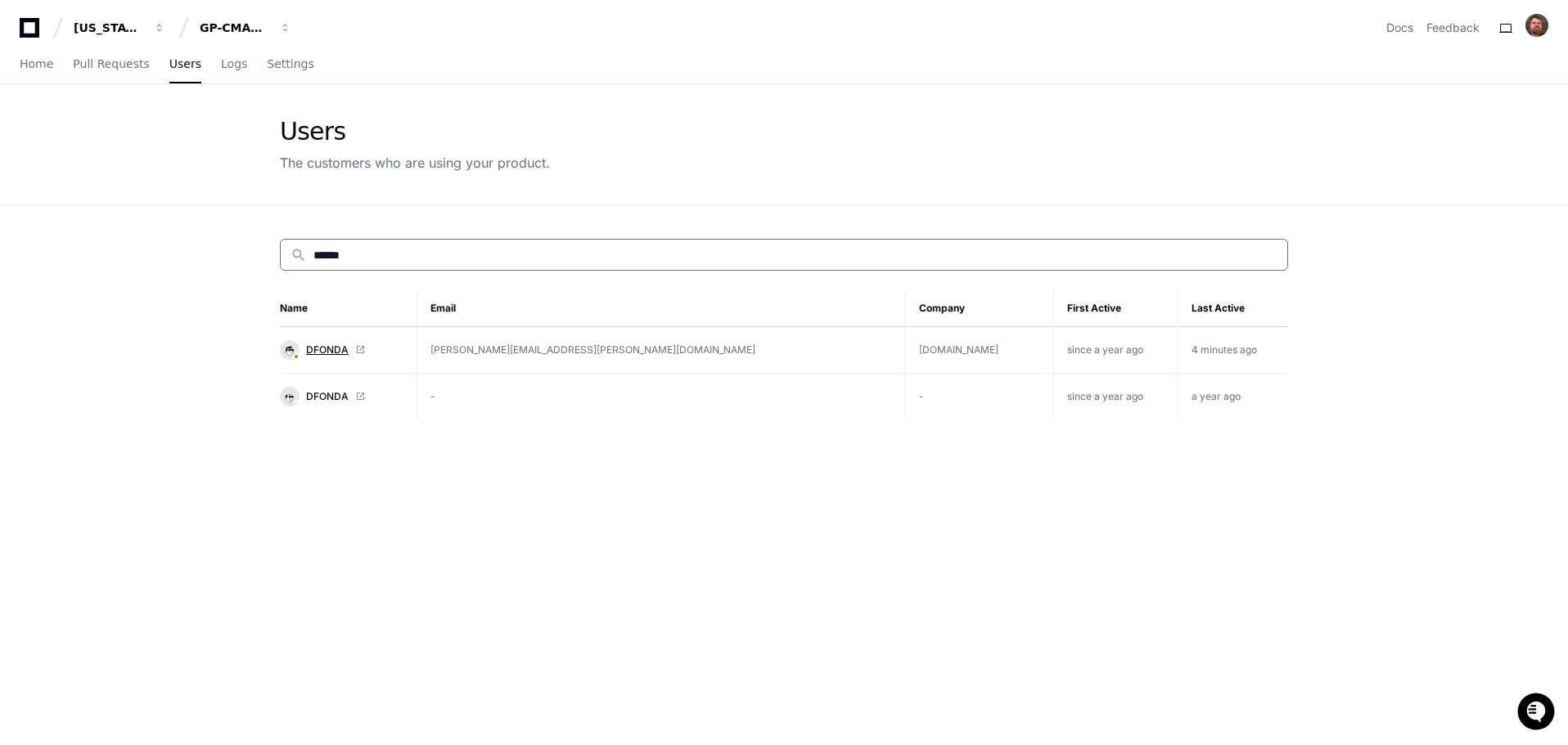
type input "******"
click at [330, 349] on span "DFONDA" at bounding box center [327, 350] width 42 height 13
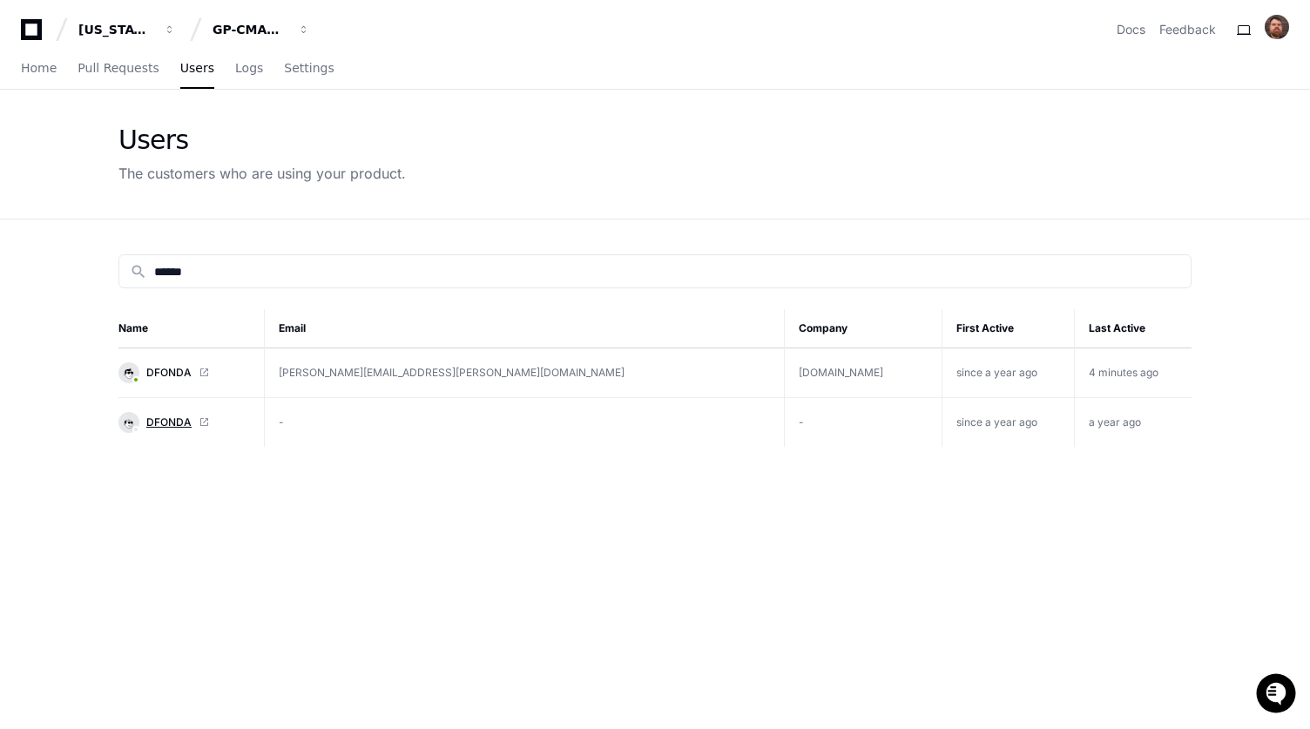
click at [164, 421] on span "DFONDA" at bounding box center [168, 422] width 45 height 14
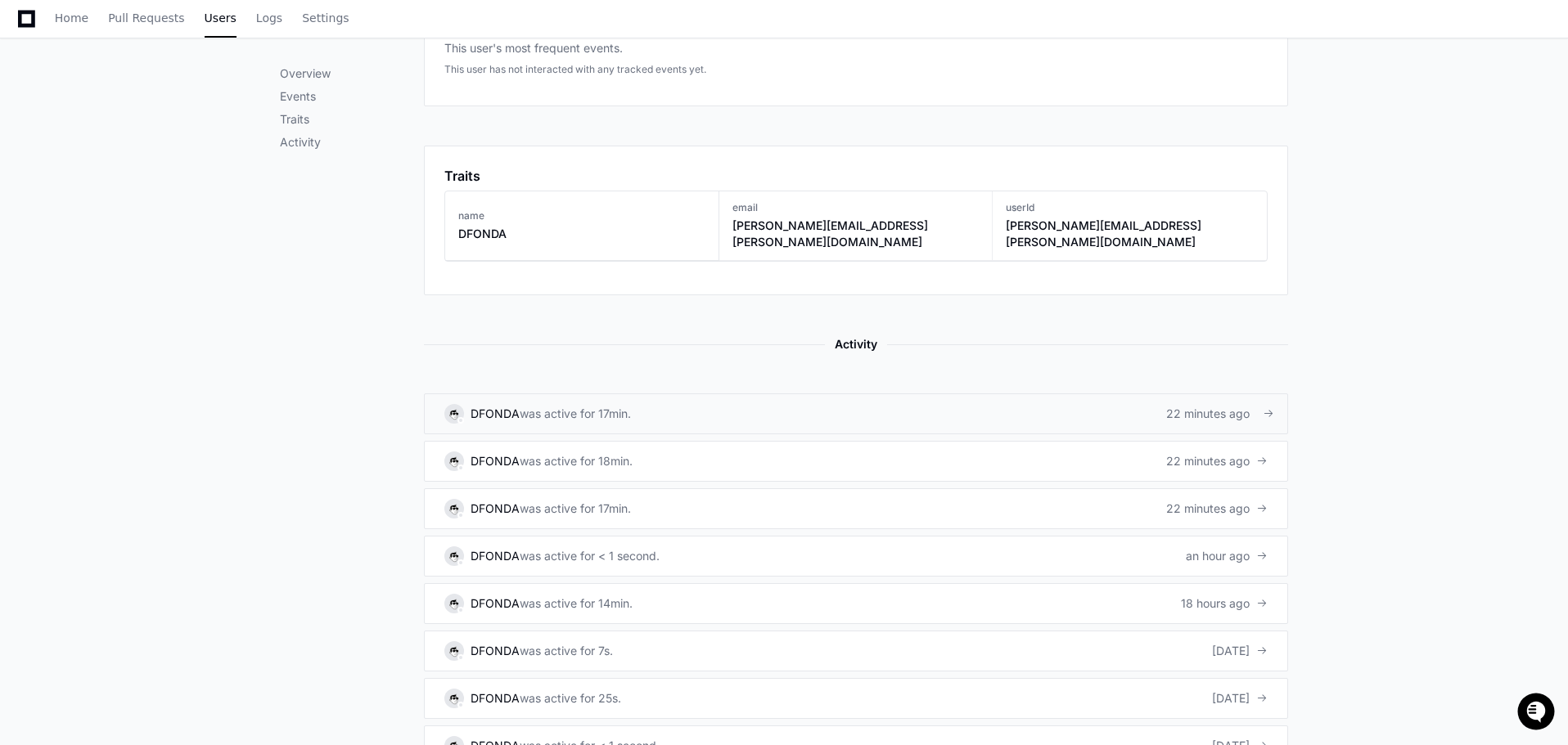
click at [592, 406] on div "was active for 17min." at bounding box center [575, 413] width 111 height 16
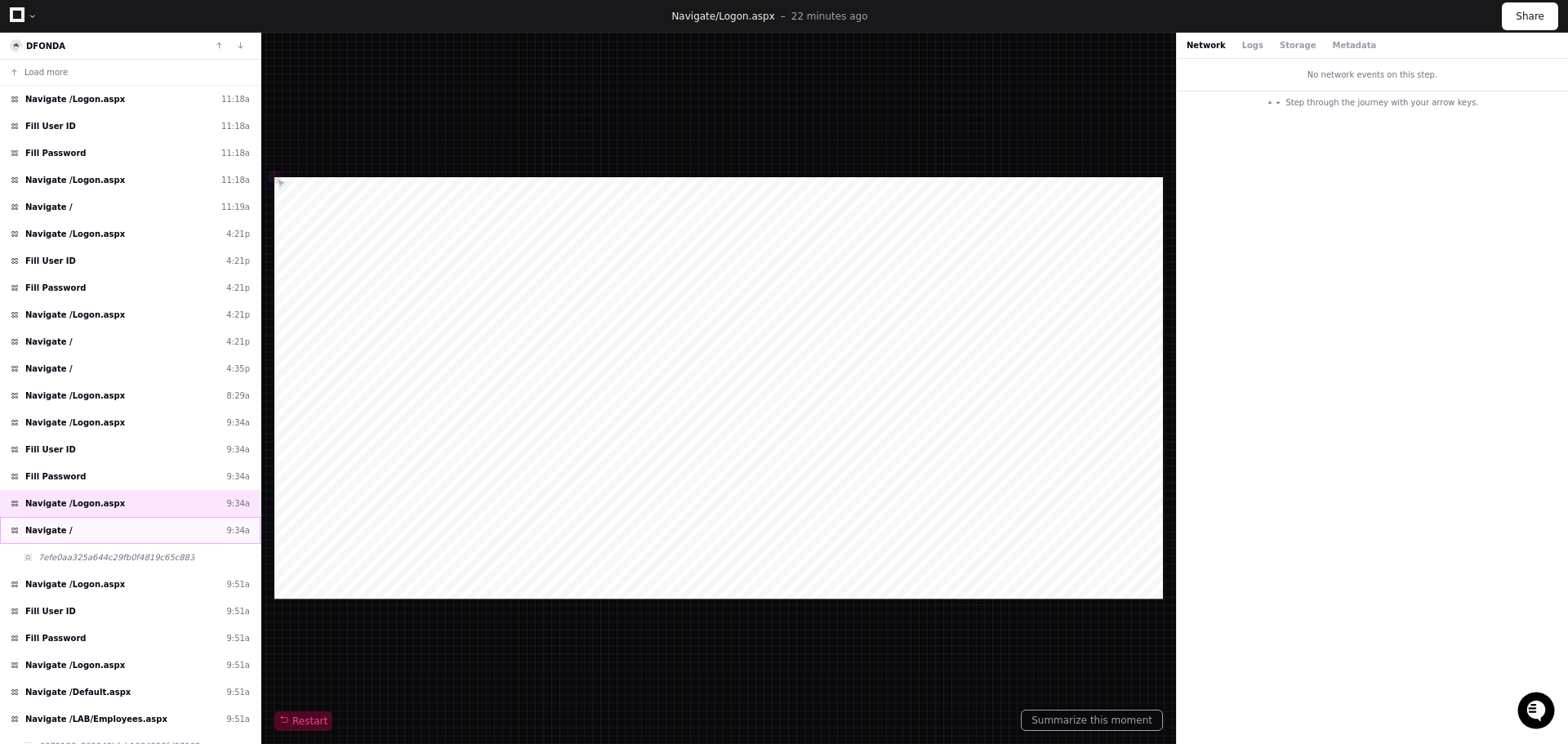
click at [73, 536] on div "Navigate / 9:34a" at bounding box center [130, 530] width 261 height 27
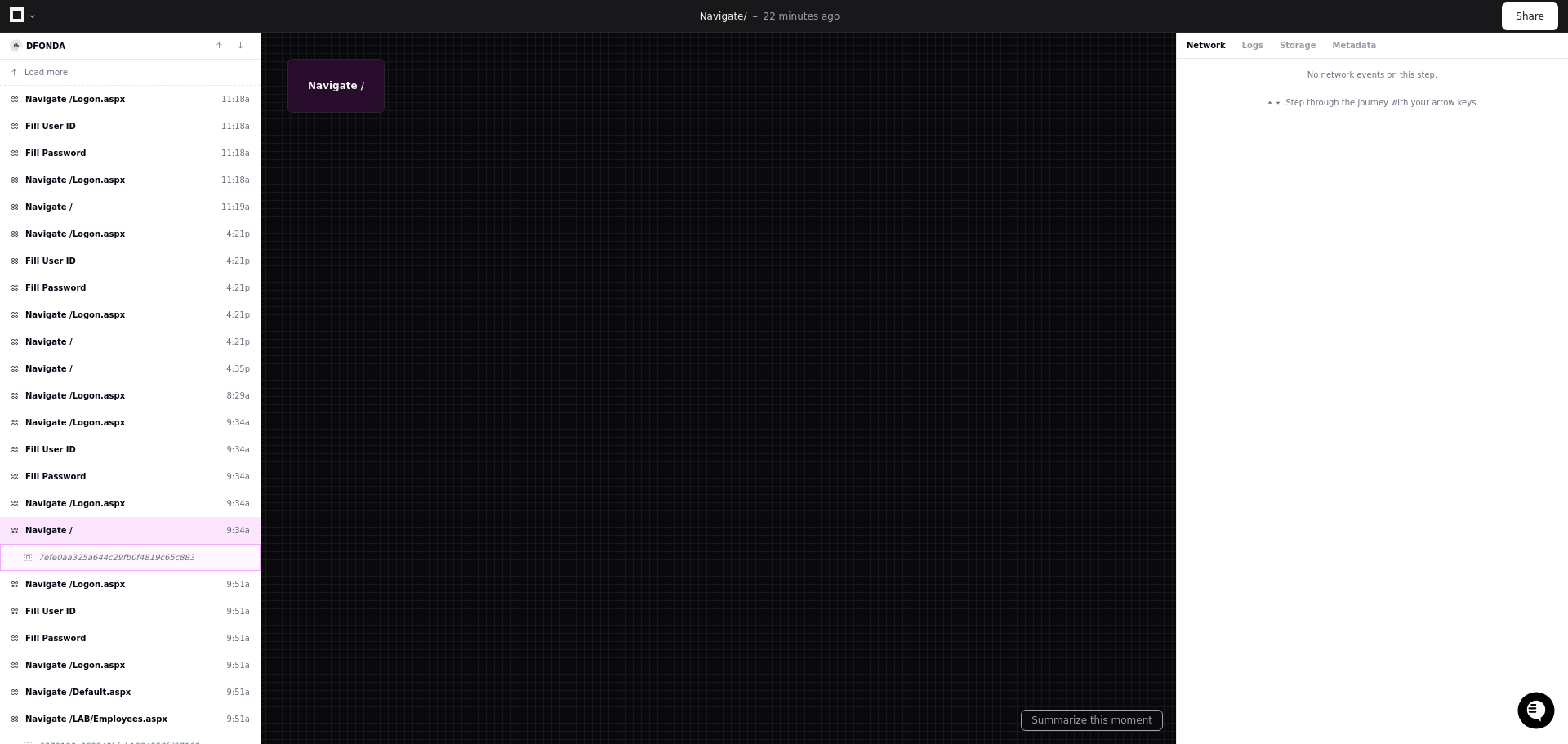
click at [85, 554] on span "7efe0aa325a644c29fb0f4819c65c883" at bounding box center [116, 557] width 156 height 12
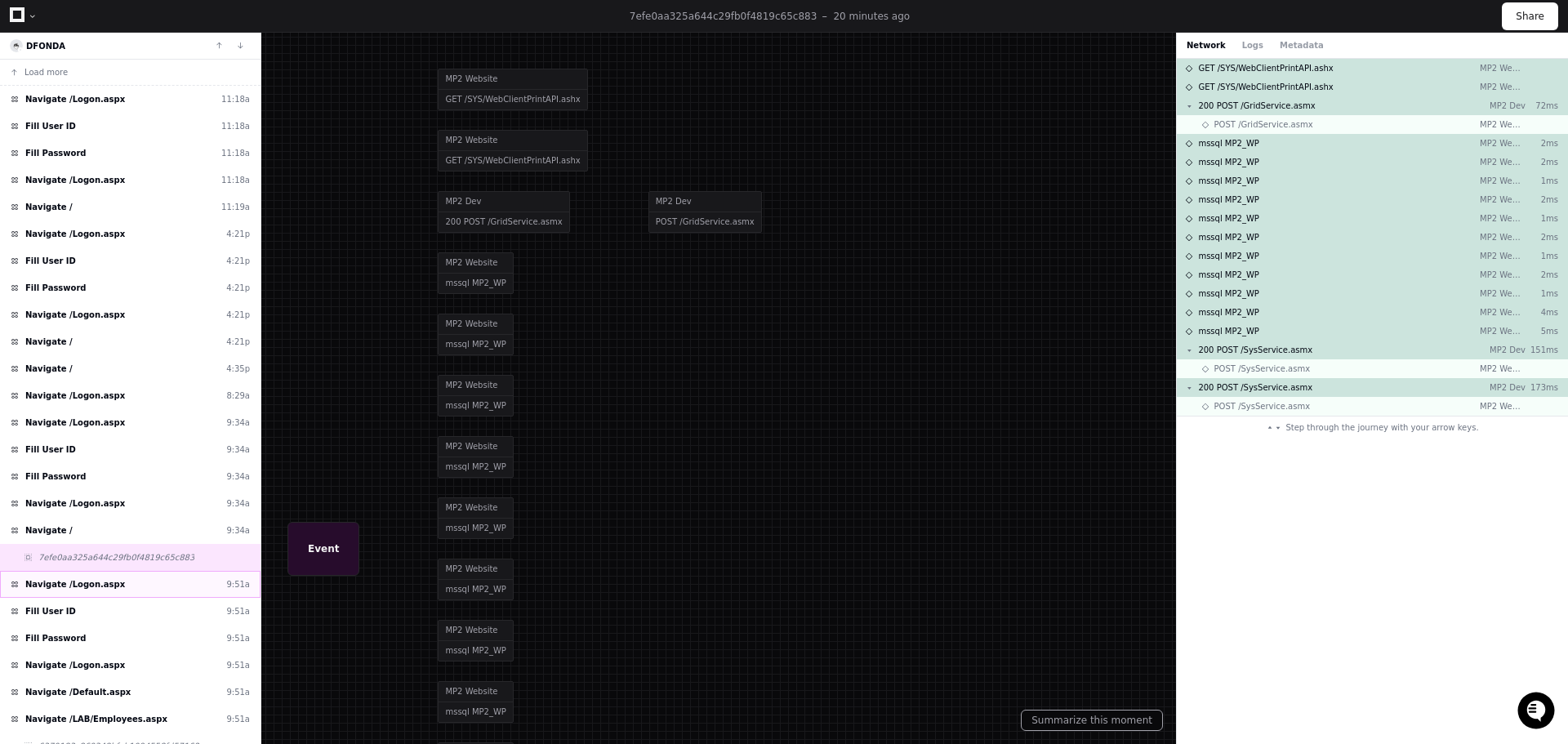
click at [79, 584] on span "Navigate /Logon.aspx" at bounding box center [75, 584] width 99 height 12
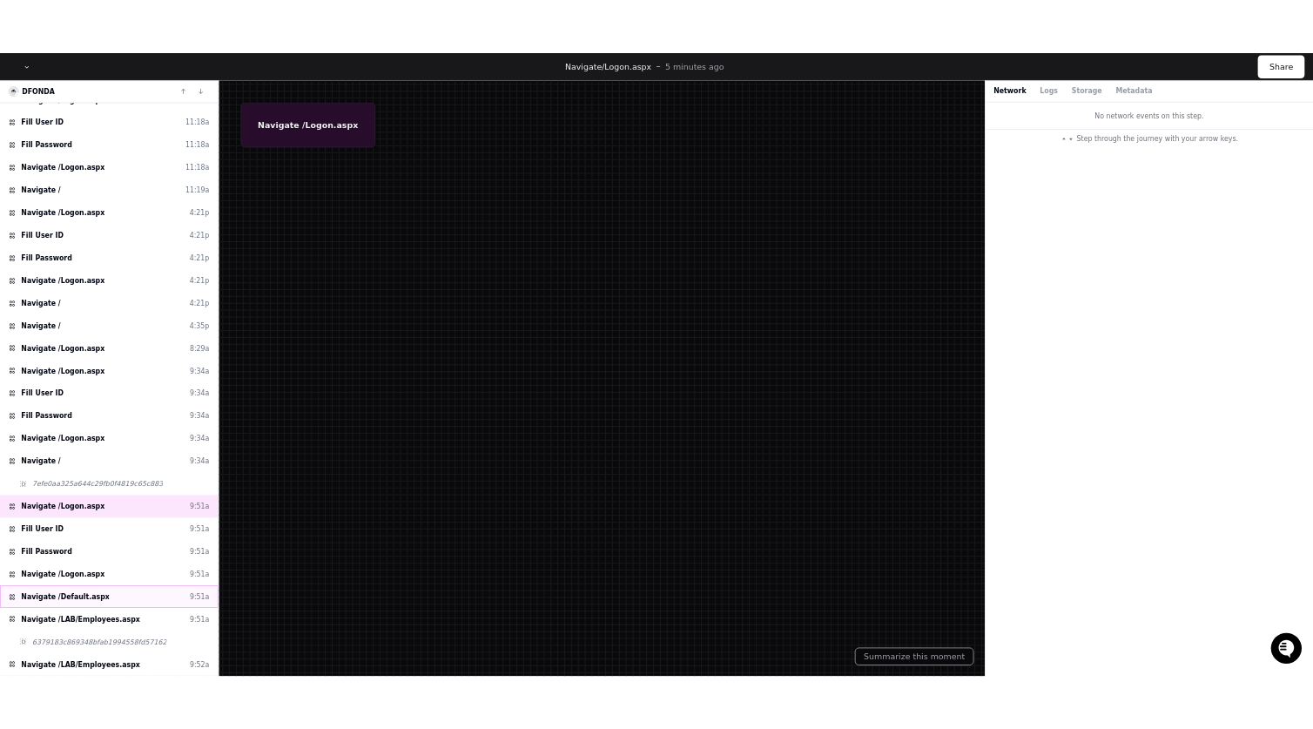
scroll to position [72, 0]
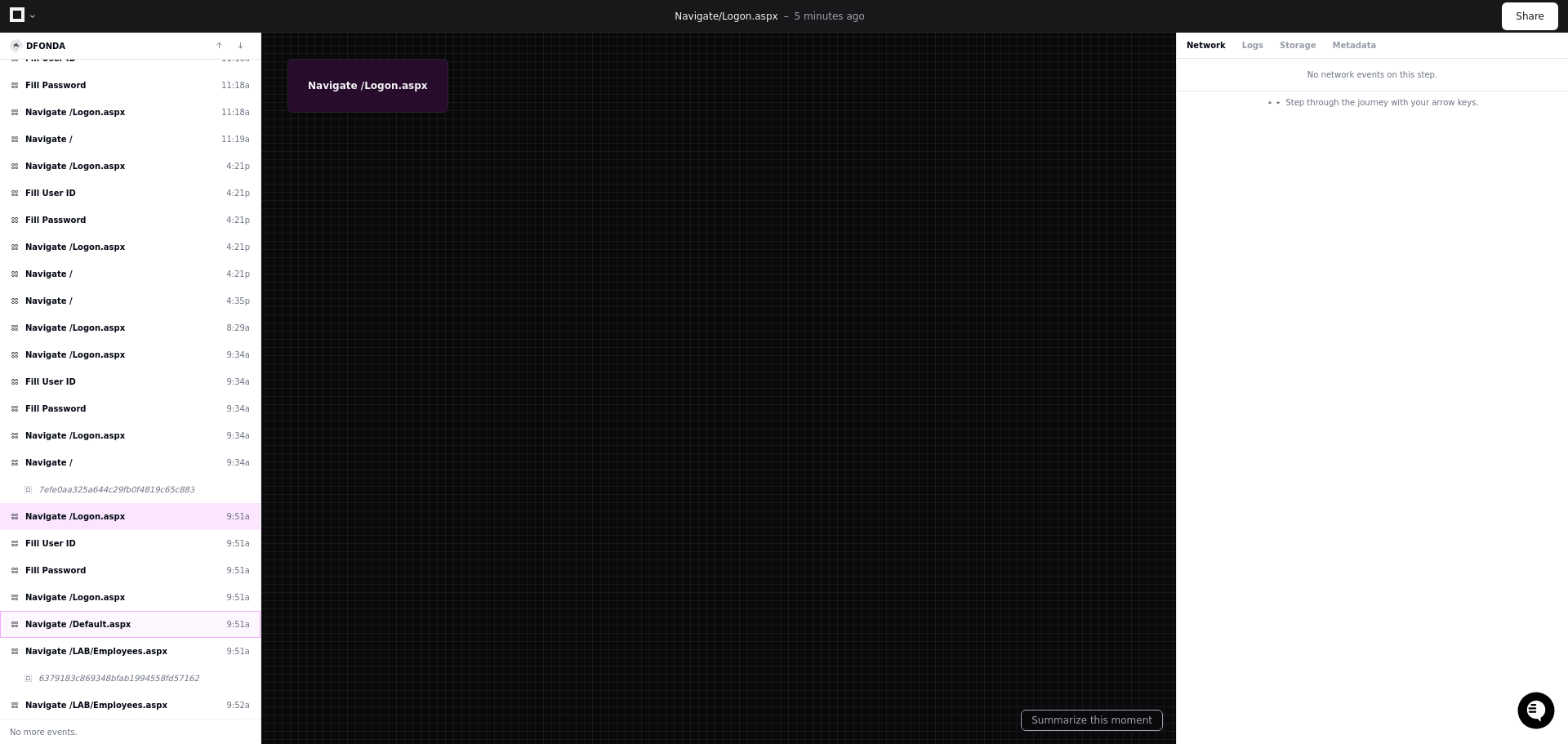
click at [97, 627] on span "Navigate /Default.aspx" at bounding box center [78, 624] width 105 height 12
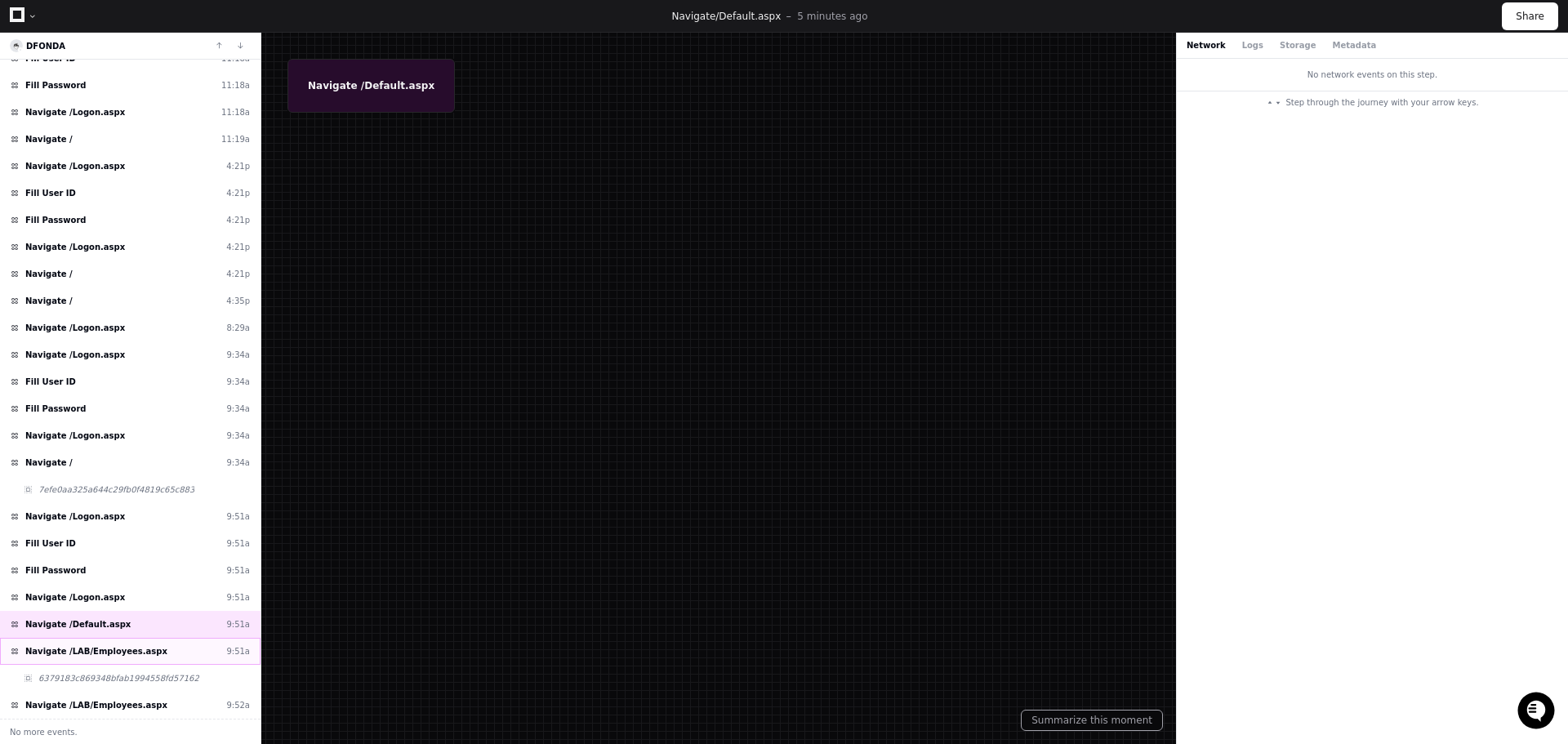
click at [102, 651] on span "Navigate /LAB/Employees.aspx" at bounding box center [97, 651] width 143 height 12
click at [87, 622] on span "Navigate /Default.aspx" at bounding box center [78, 624] width 105 height 12
click at [49, 439] on span "Navigate /Logon.aspx" at bounding box center [75, 435] width 99 height 12
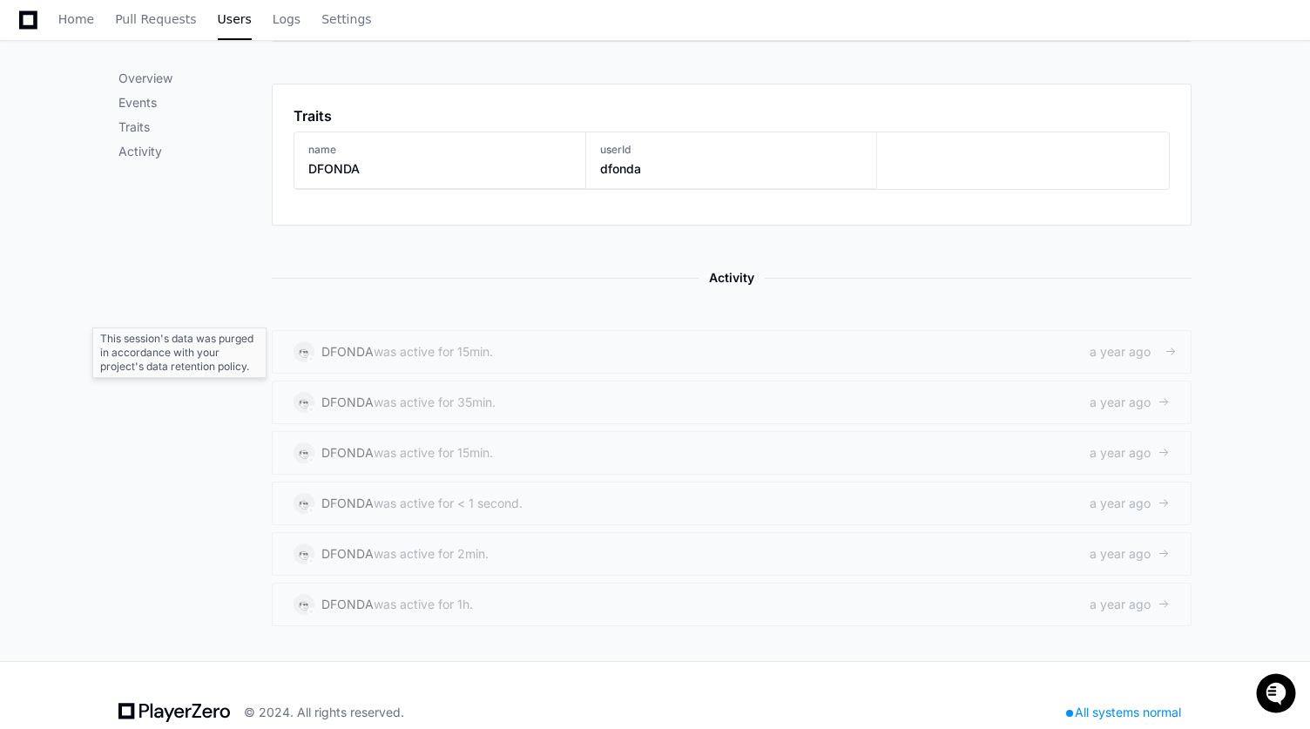
click at [407, 361] on div "DFONDA was active for 15min." at bounding box center [392, 351] width 199 height 21
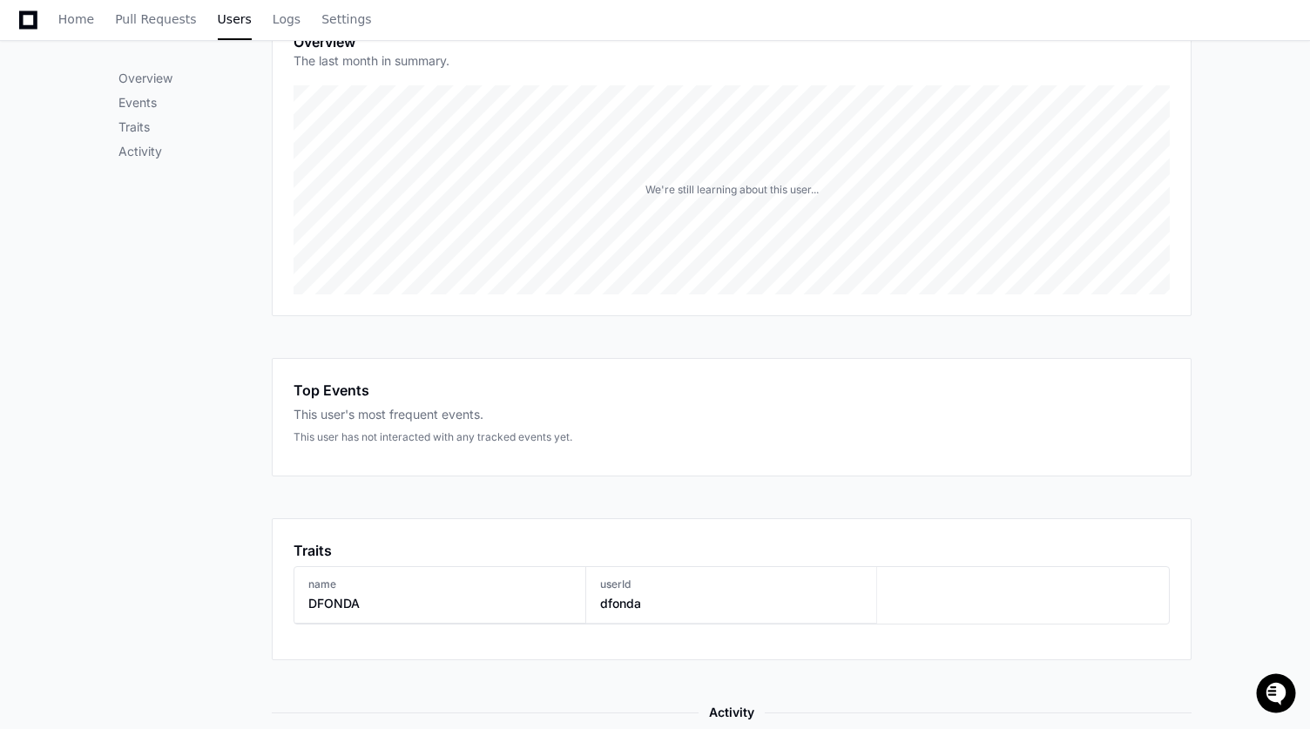
scroll to position [261, 0]
